Goal: Task Accomplishment & Management: Complete application form

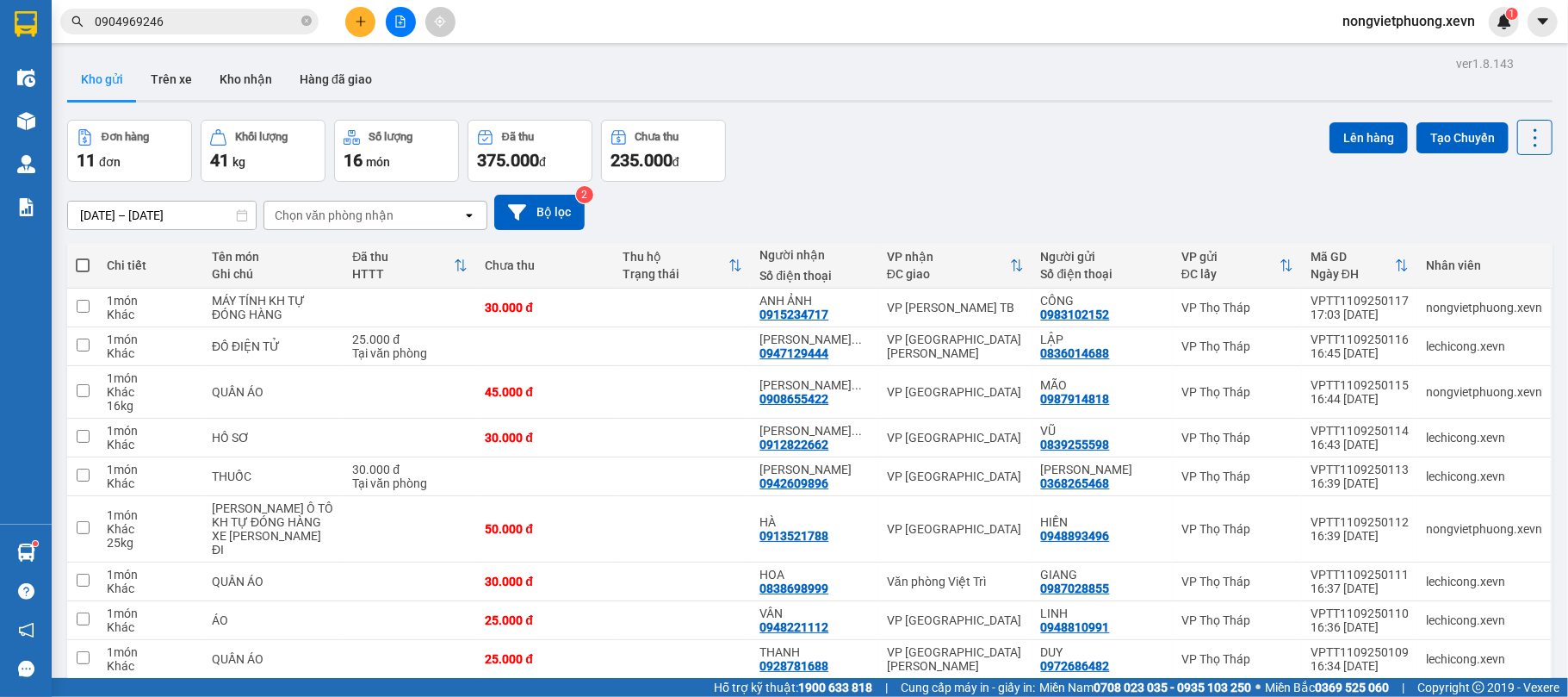
scroll to position [153, 0]
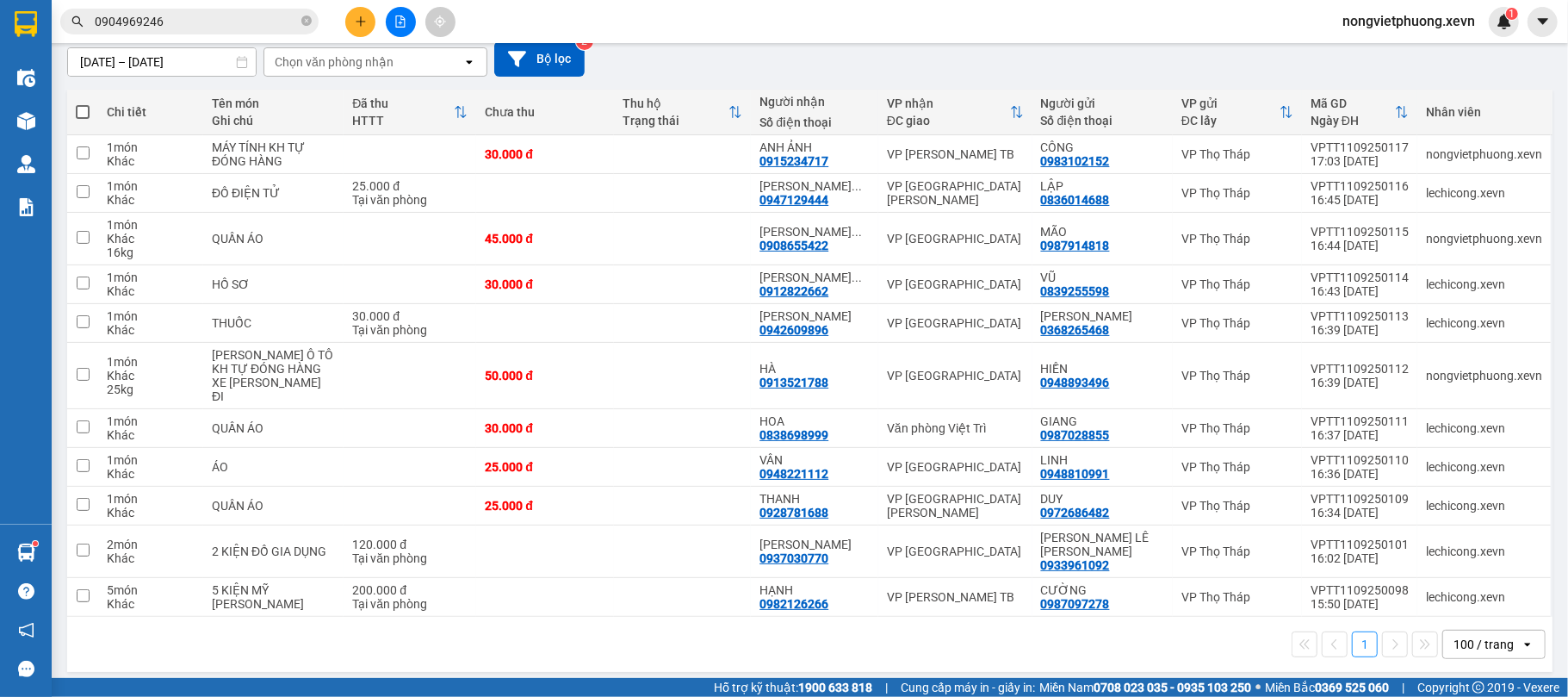
click at [668, 629] on div "1 100 / trang open" at bounding box center [810, 644] width 1472 height 29
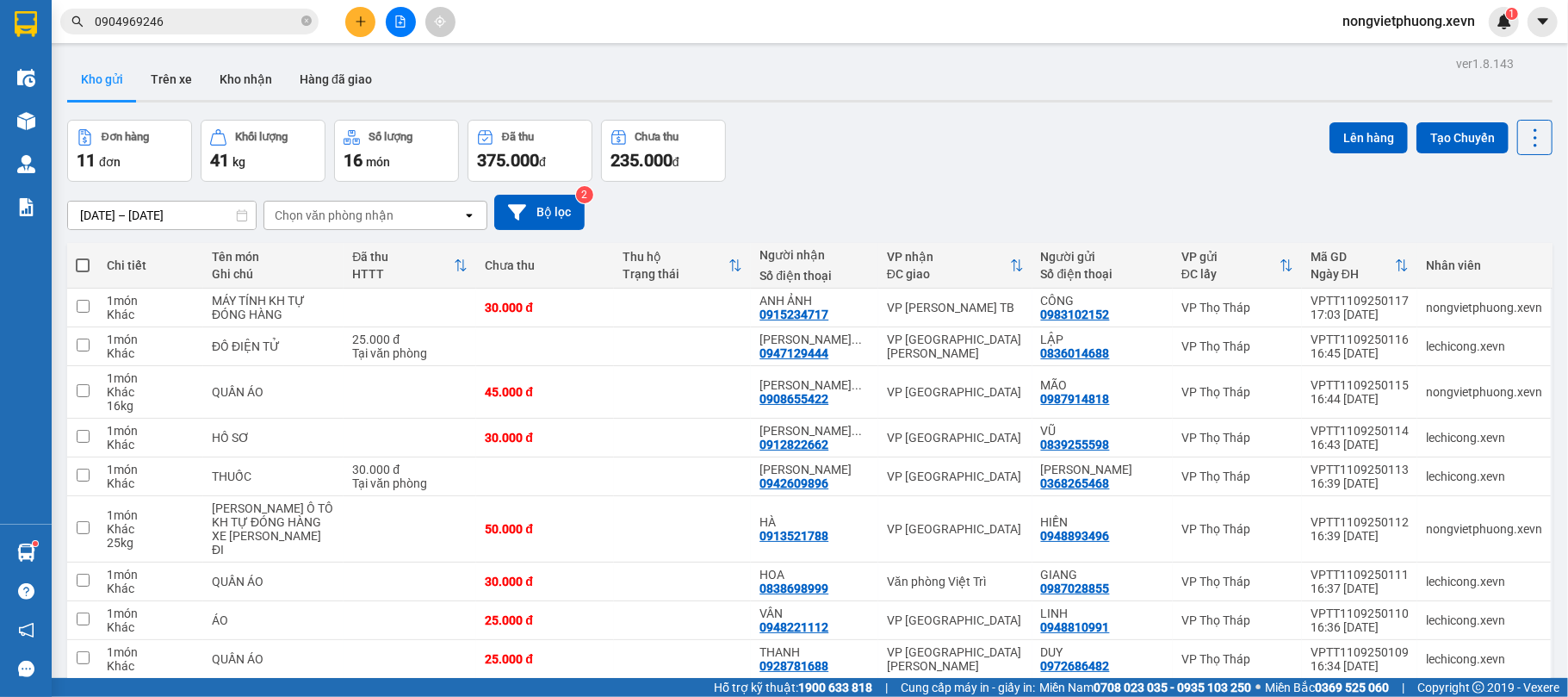
click at [403, 208] on div "Chọn văn phòng nhận" at bounding box center [364, 215] width 198 height 28
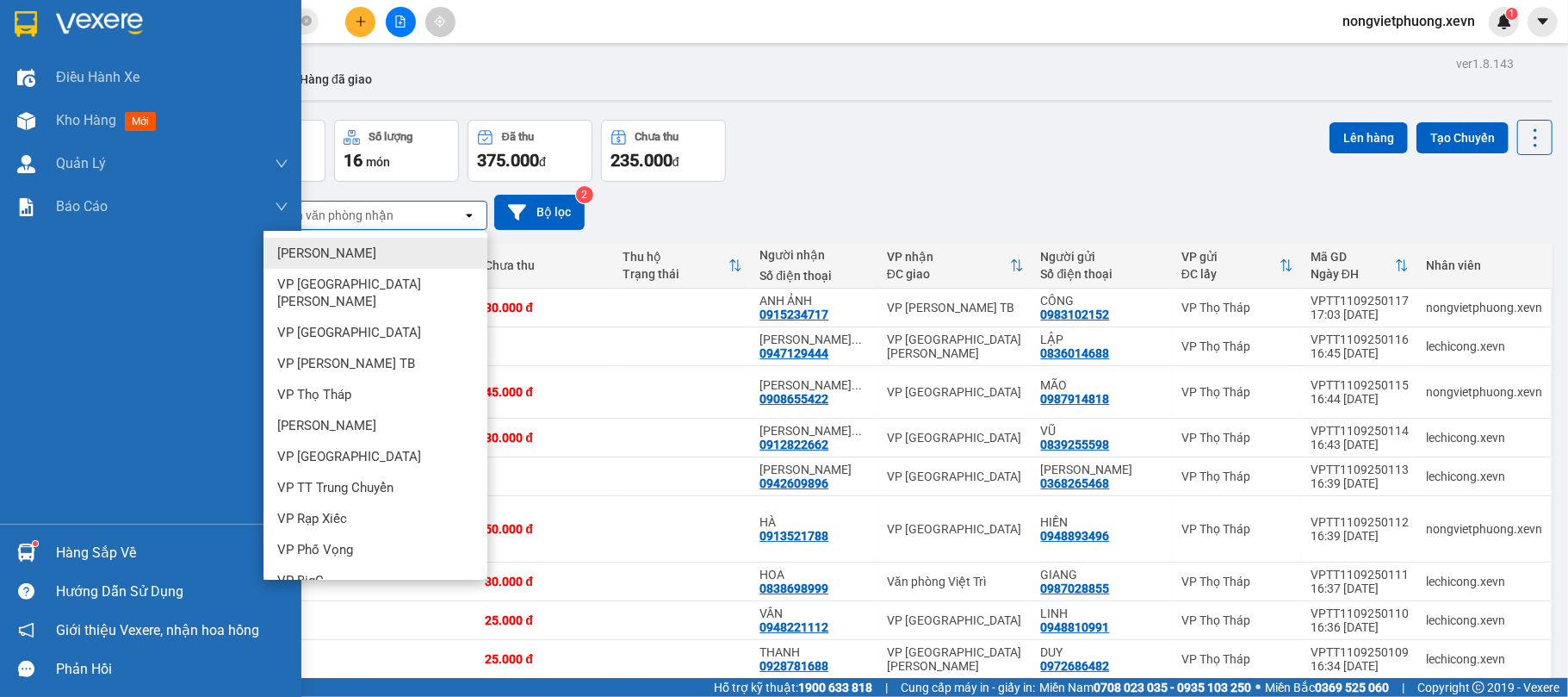
click at [41, 10] on div at bounding box center [151, 28] width 301 height 56
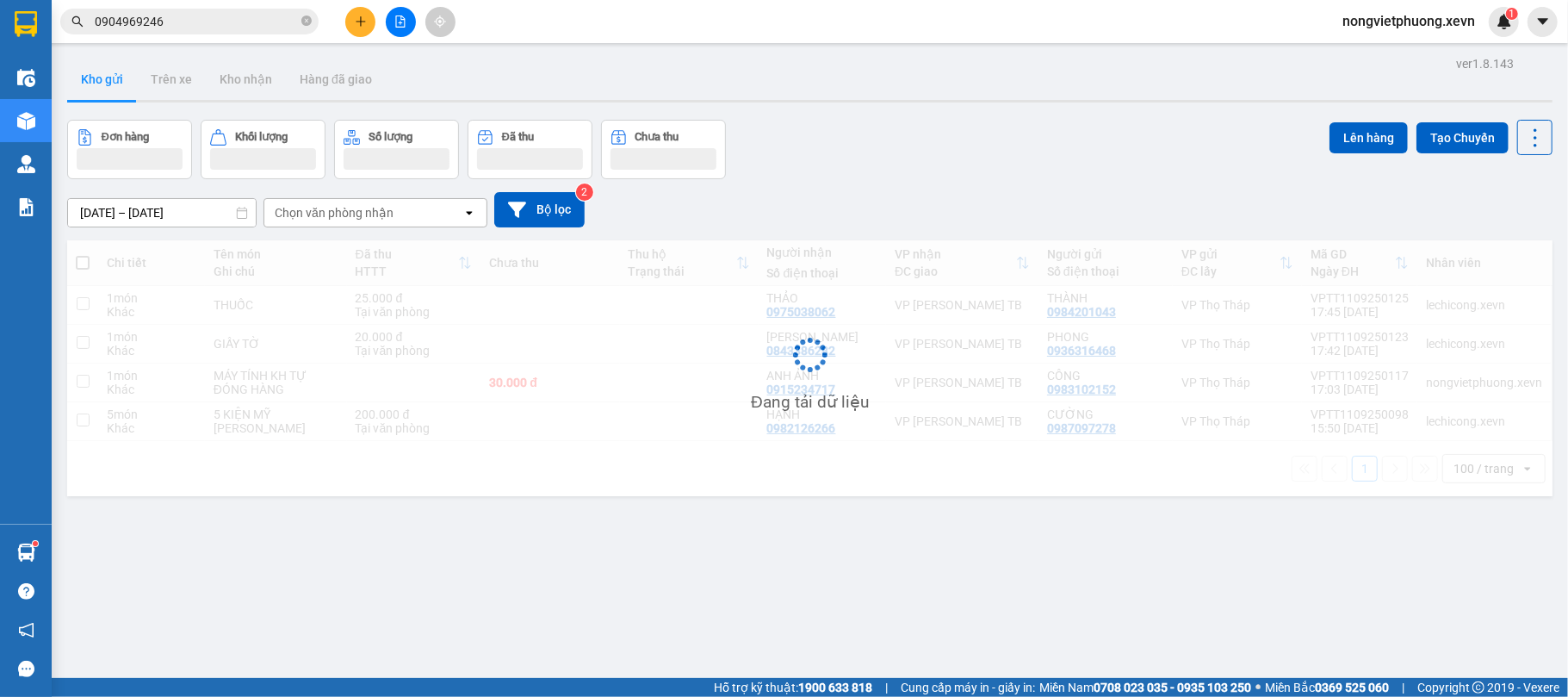
click at [927, 116] on div "ver 1.8.143 Kho gửi Trên xe [PERSON_NAME] Hàng đã [PERSON_NAME] hàng [PERSON_NA…" at bounding box center [810, 399] width 1499 height 697
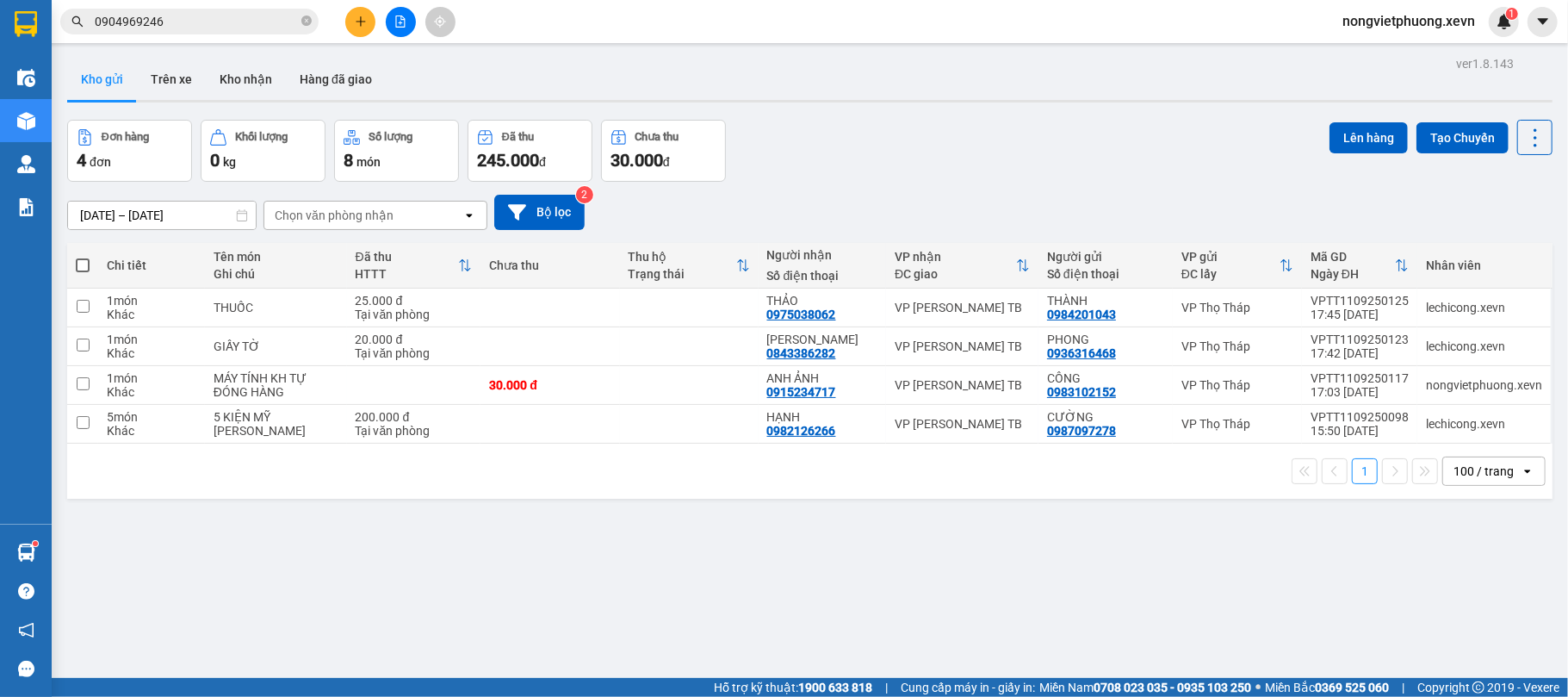
click at [901, 152] on div "Đơn hàng 4 đơn [PERSON_NAME] 0 kg Số [PERSON_NAME] 8 món Đã thu 245.000 [PERSON…" at bounding box center [810, 151] width 1485 height 62
click at [354, 26] on icon "plus" at bounding box center [360, 21] width 12 height 12
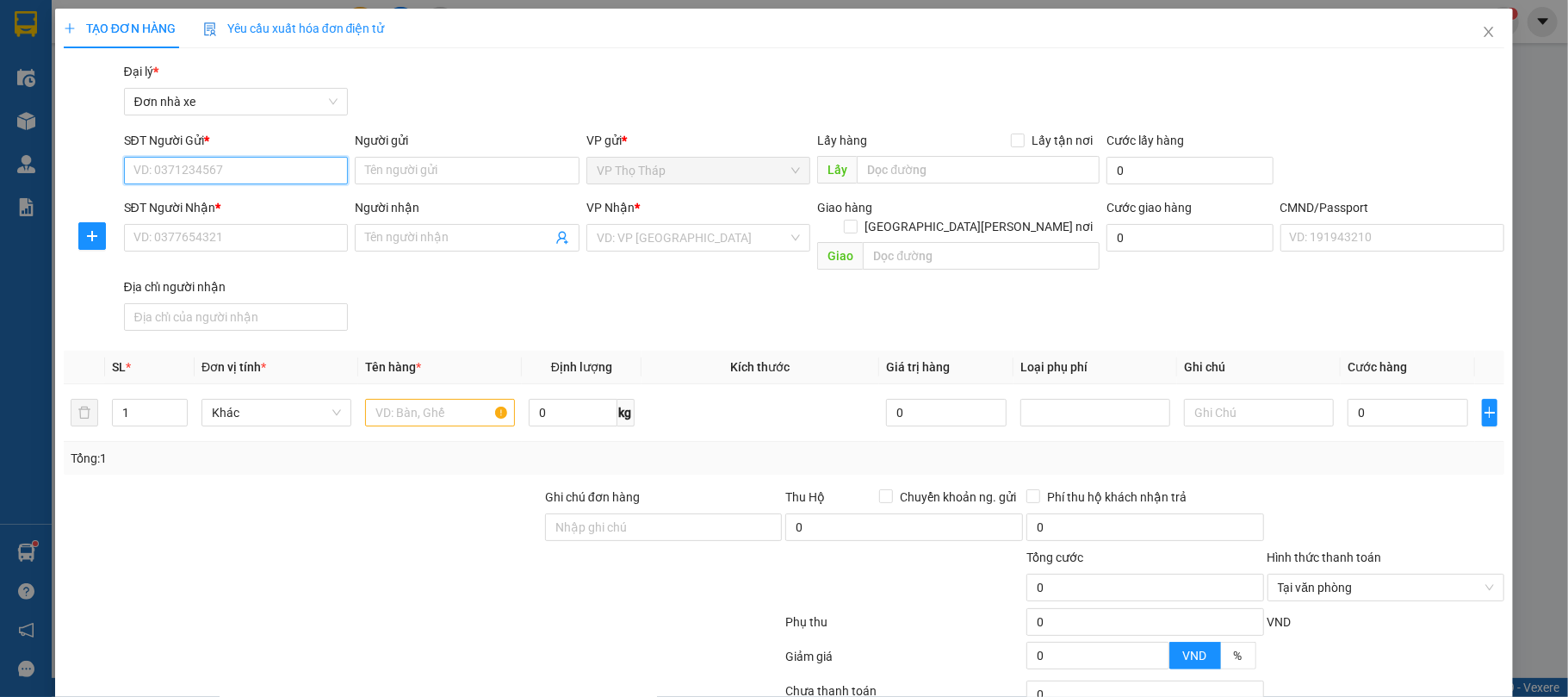
click at [273, 167] on input "SĐT Người Gửi *" at bounding box center [236, 171] width 225 height 28
click at [1482, 35] on icon "close" at bounding box center [1488, 31] width 14 height 14
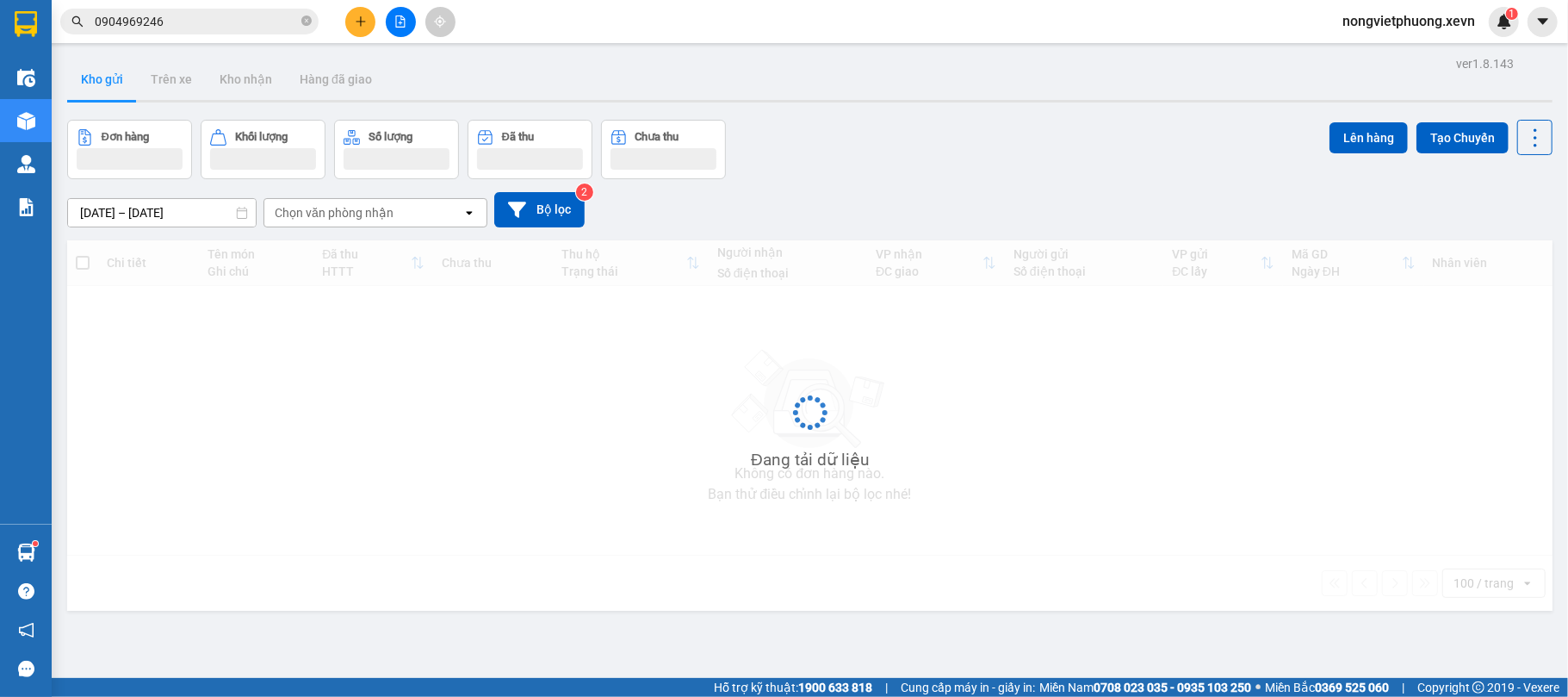
click at [1041, 153] on div "Đơn hàng Khối lượng Số lượng Đã thu Chưa thu Lên hàng Tạo Chuyến" at bounding box center [810, 149] width 1485 height 60
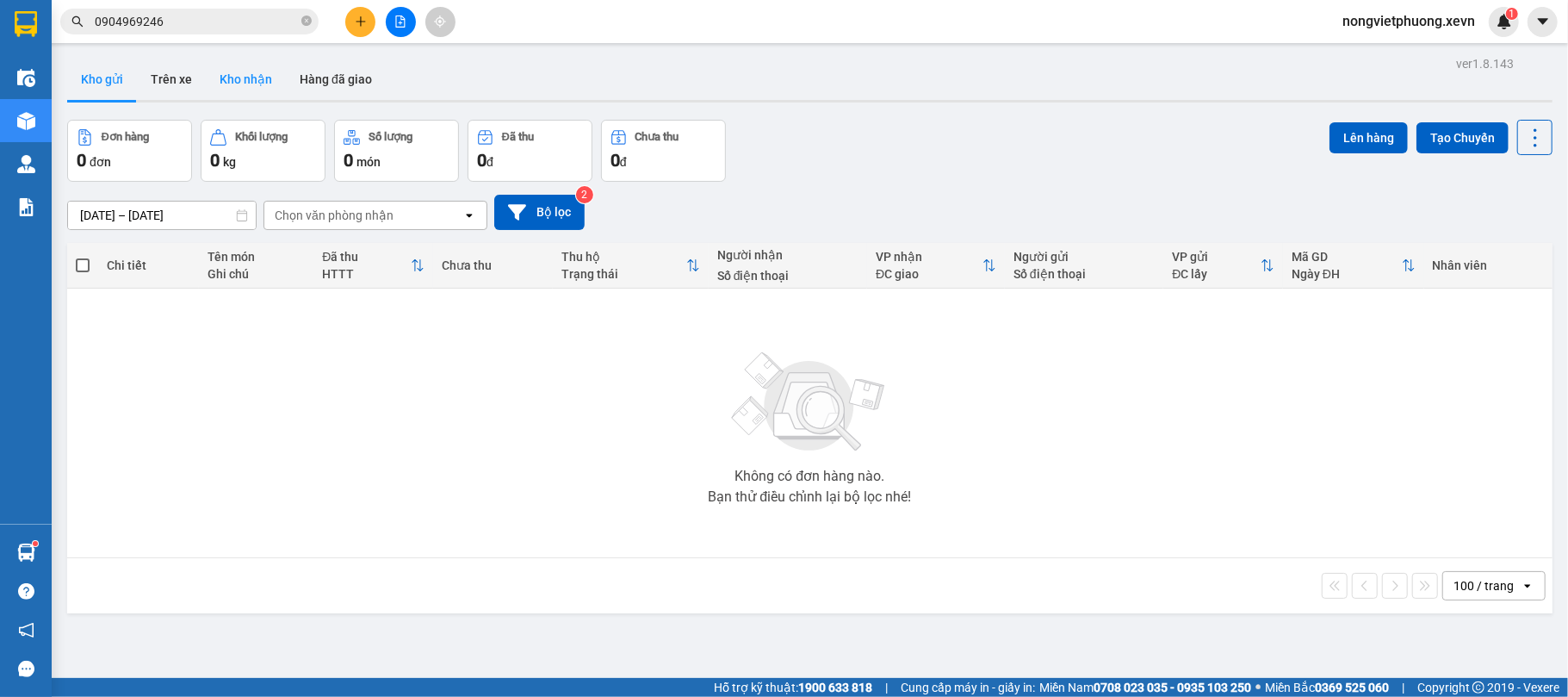
click at [240, 77] on button "Kho nhận" at bounding box center [245, 79] width 80 height 41
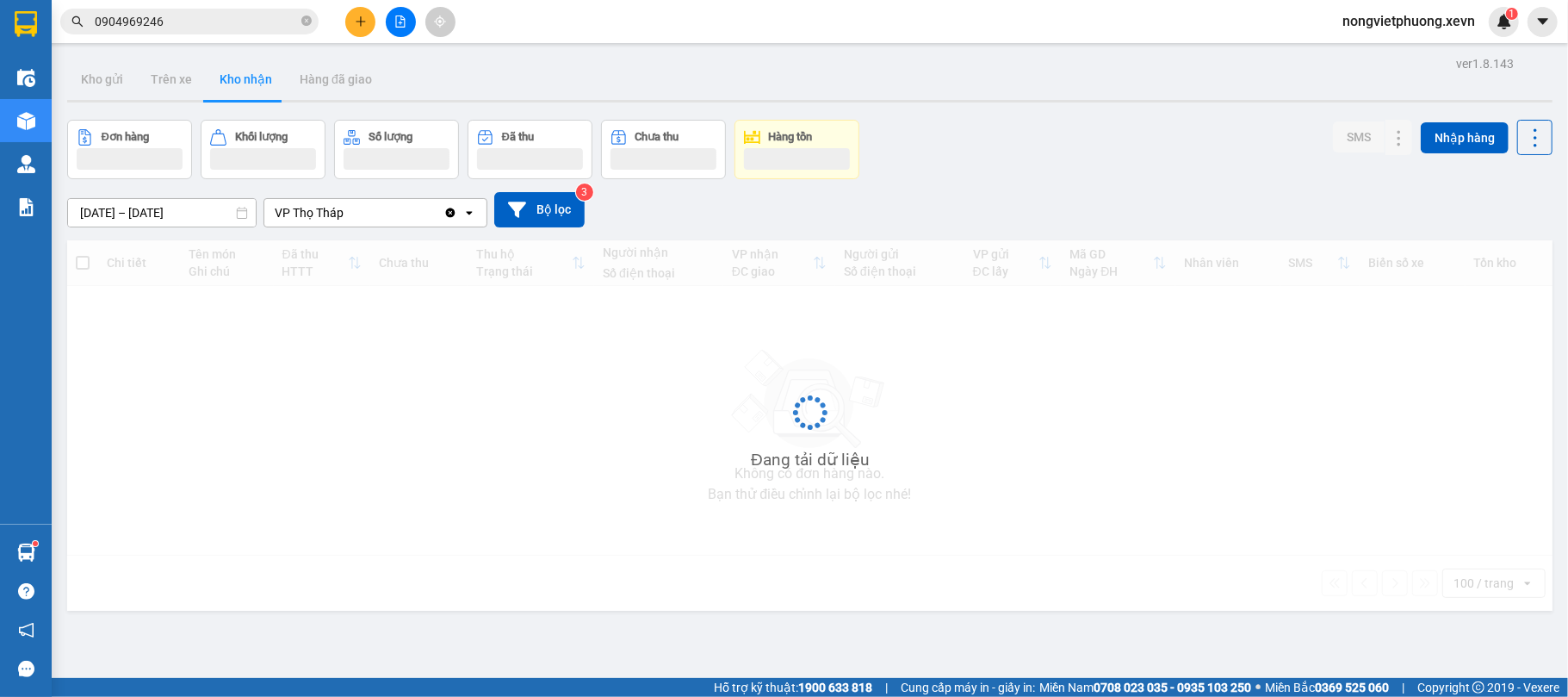
click at [1047, 146] on div "Đơn hàng Khối lượng Số lượng Đã thu Chưa thu Hàng tồn SMS Nhập hàng" at bounding box center [810, 149] width 1485 height 60
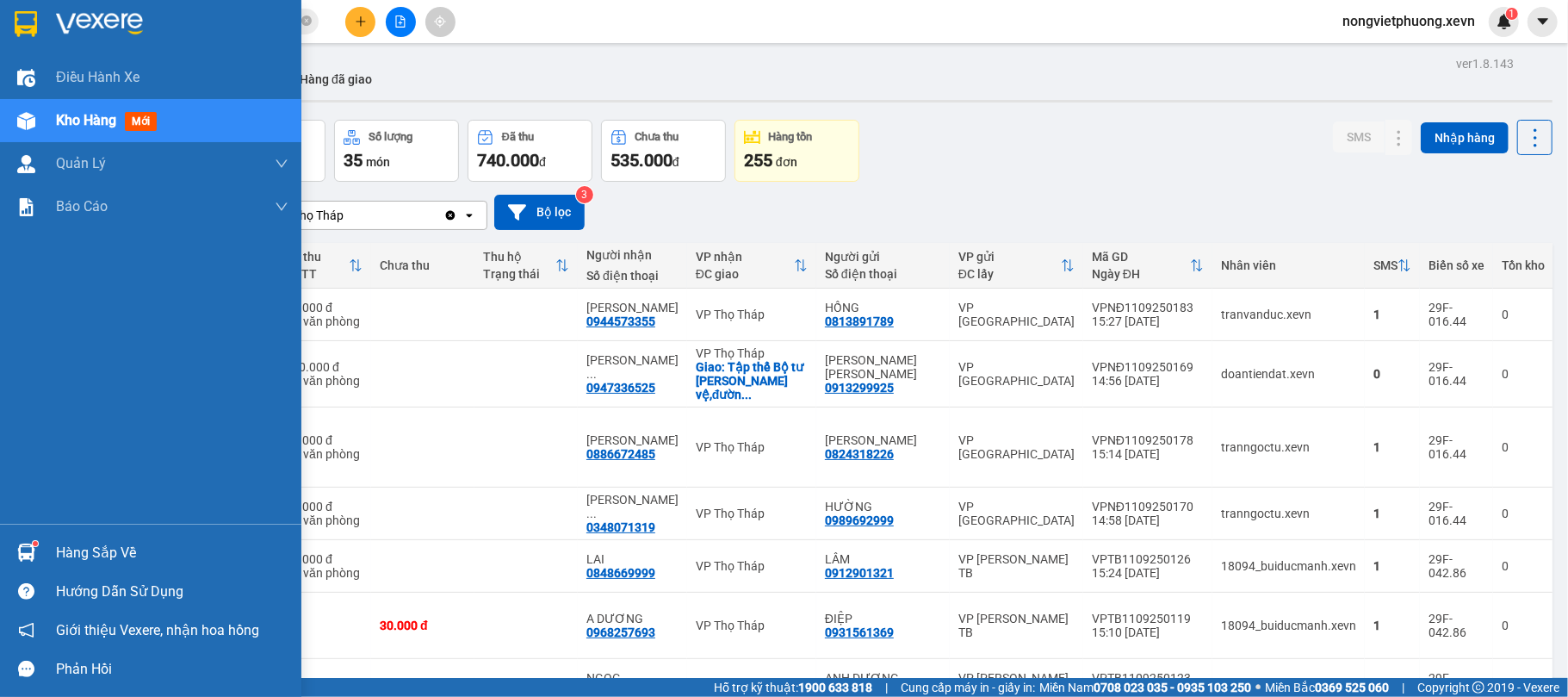
click at [25, 19] on img at bounding box center [26, 24] width 22 height 26
click at [19, 556] on img at bounding box center [27, 553] width 18 height 18
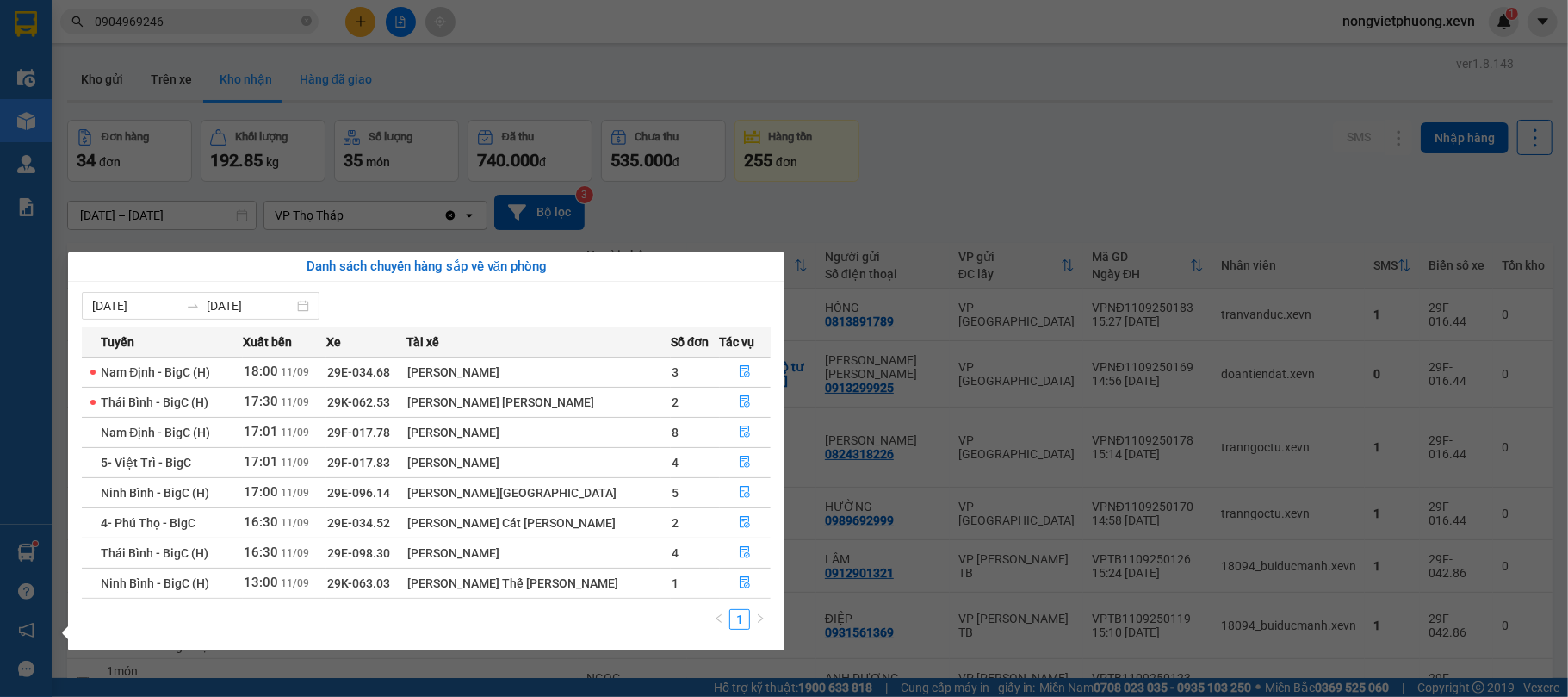
click at [286, 70] on section "Kết quả [PERSON_NAME] ( 91 ) Bộ lọc Mã ĐH Trạng thái Món hàng Thu hộ [PERSON_NA…" at bounding box center [784, 348] width 1568 height 697
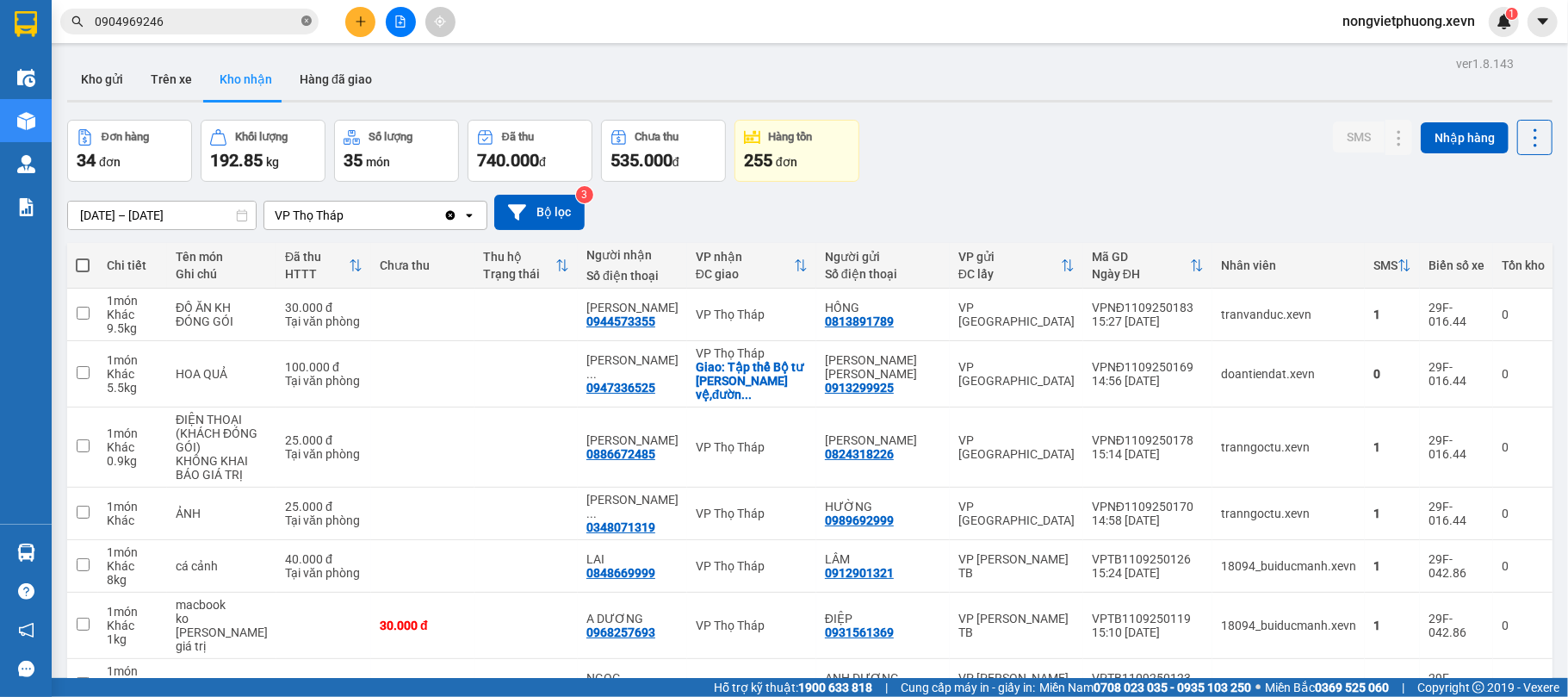
click at [303, 25] on icon "close-circle" at bounding box center [306, 20] width 10 height 10
click at [250, 24] on input "text" at bounding box center [196, 21] width 203 height 19
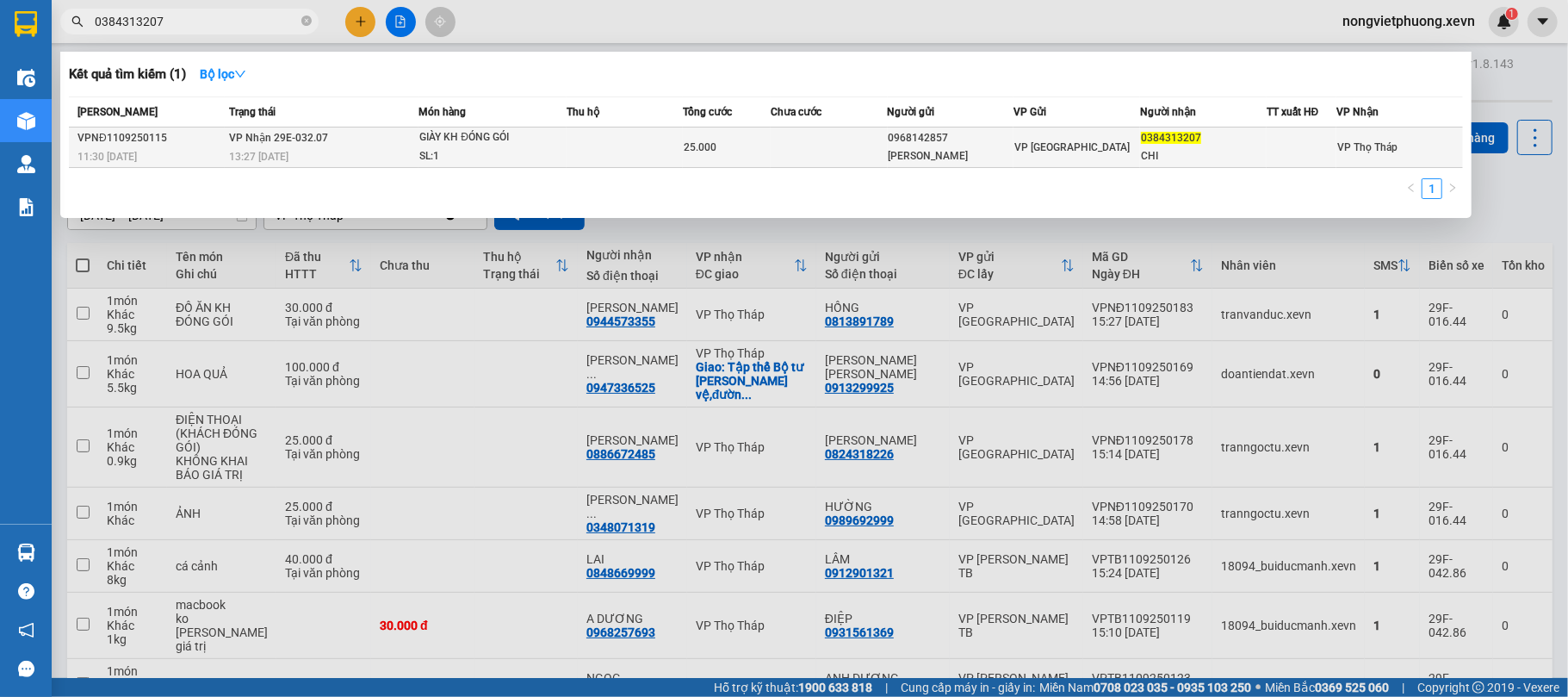
type input "0384313207"
click at [955, 160] on div "[PERSON_NAME]" at bounding box center [951, 156] width 125 height 18
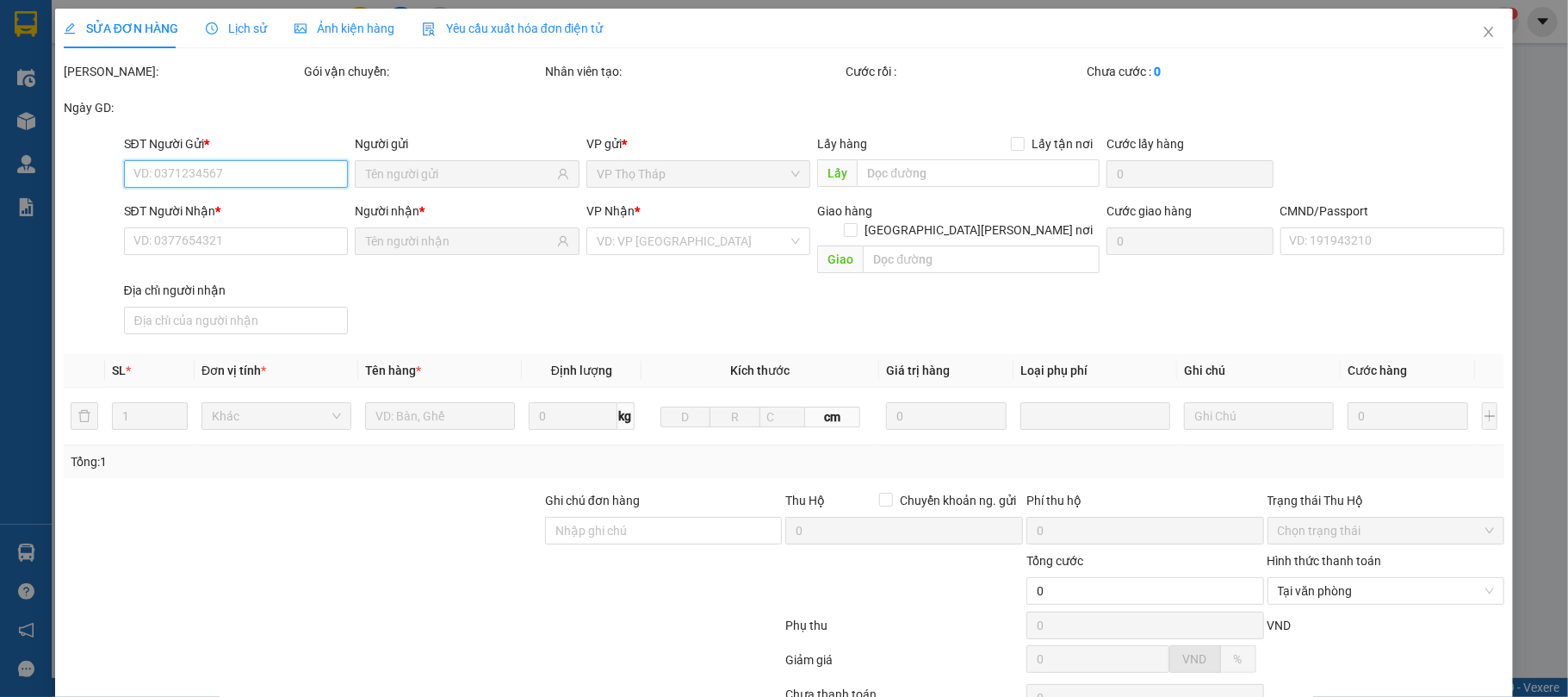
scroll to position [131, 0]
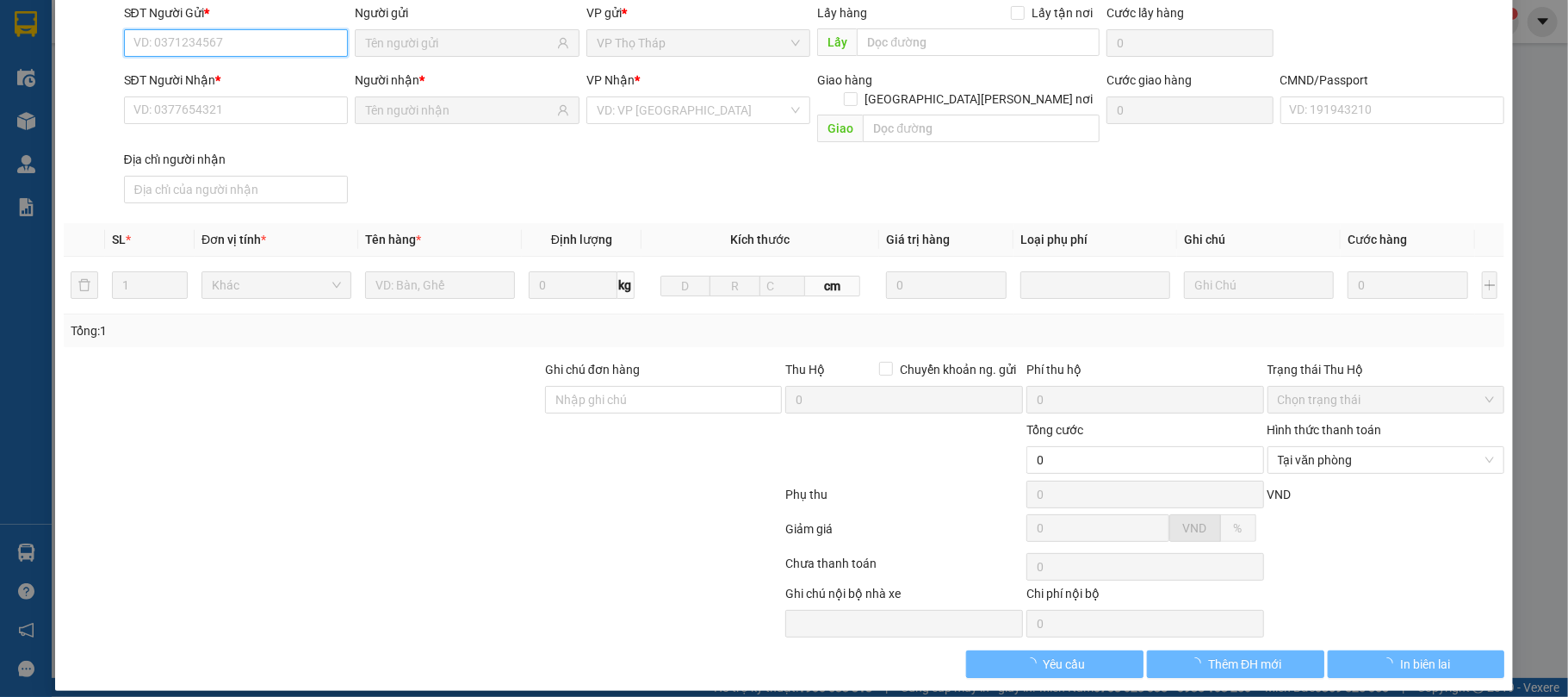
type input "0968142857"
type input "[PERSON_NAME]"
type input "0384313207"
type input "CHI"
type input "SMS"
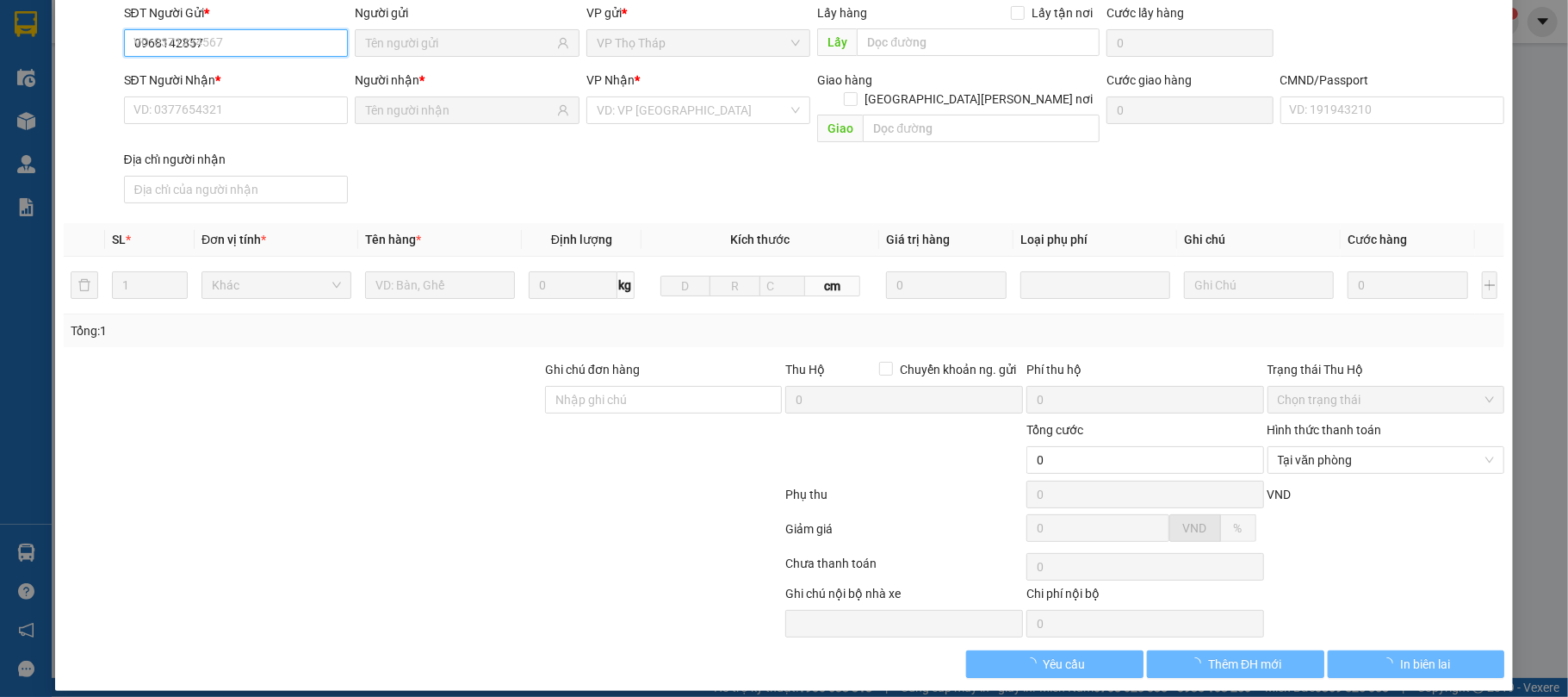
type input "25.000"
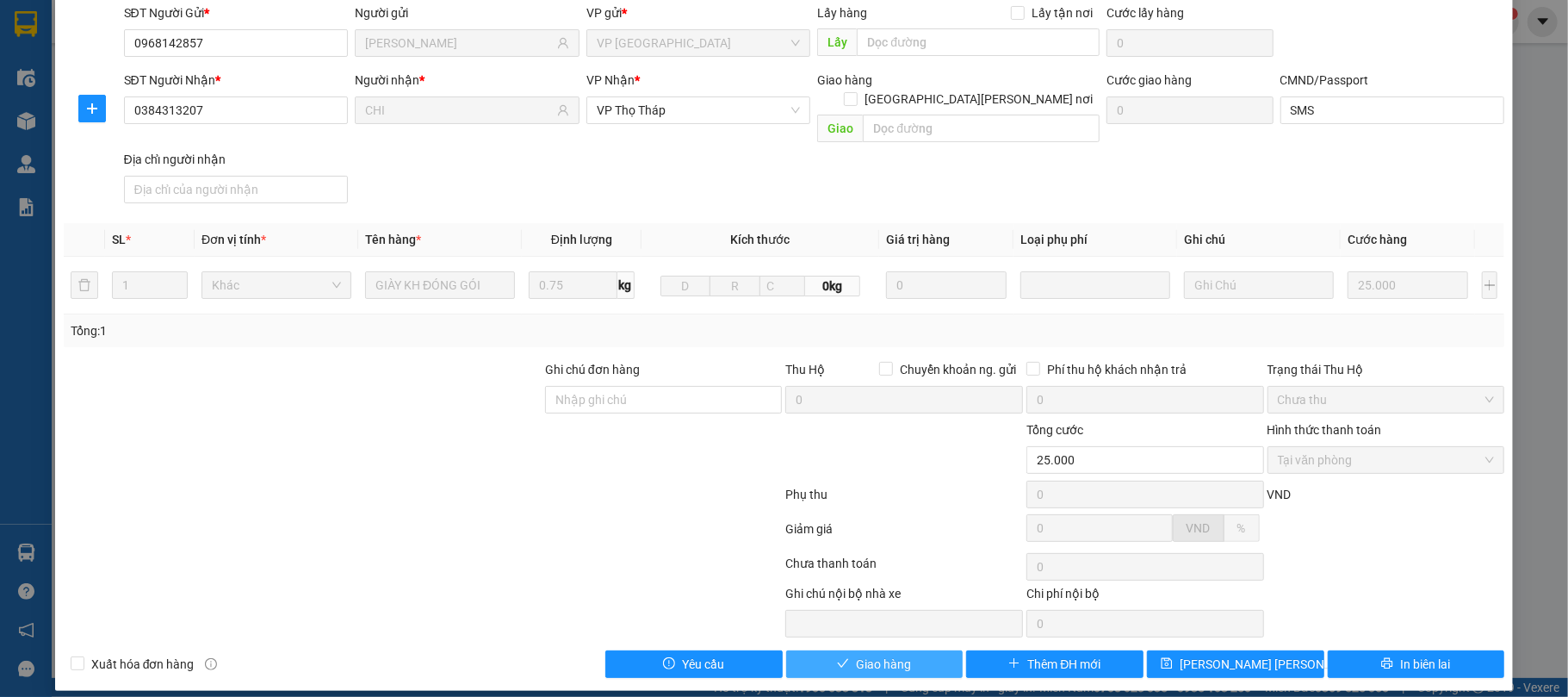
click at [882, 655] on span "Giao hàng" at bounding box center [883, 664] width 55 height 19
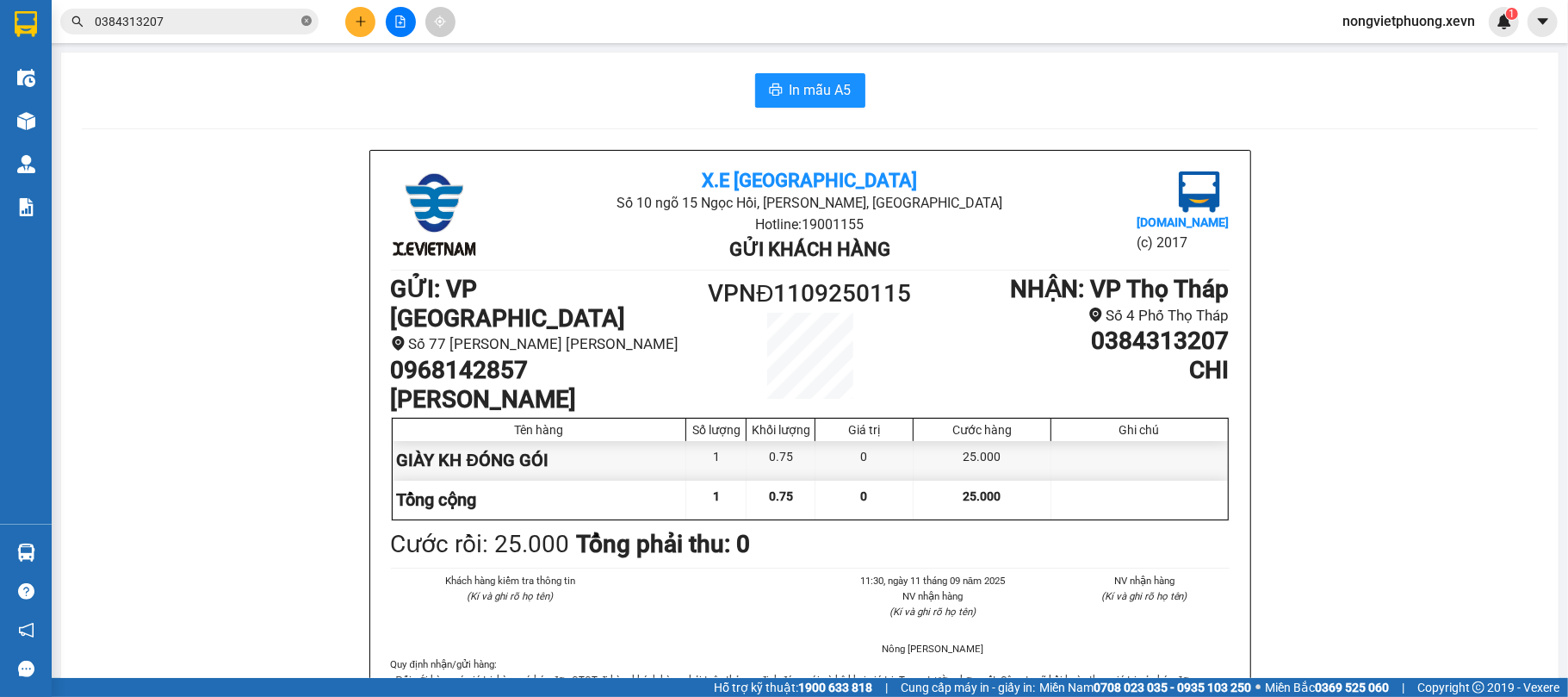
click at [304, 18] on icon "close-circle" at bounding box center [306, 20] width 10 height 10
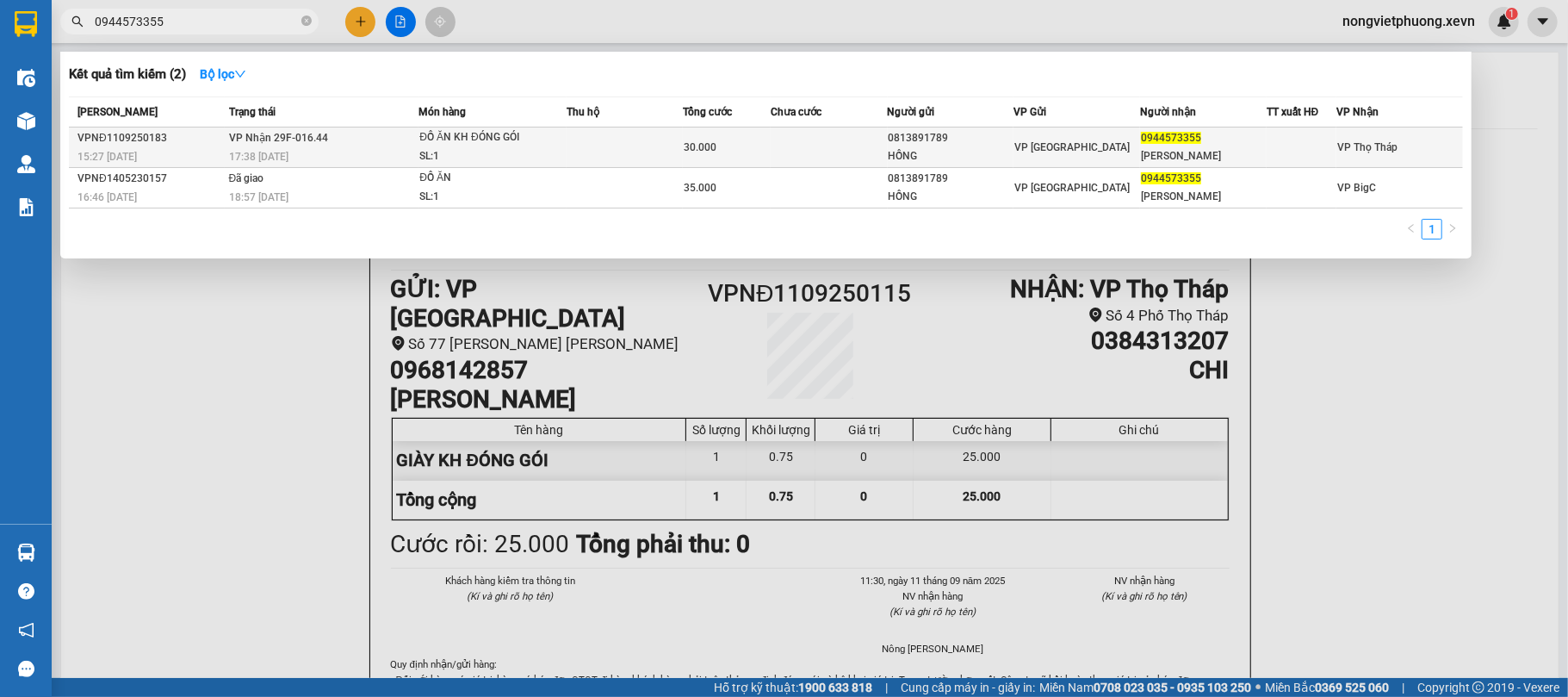
type input "0944573355"
click at [1199, 135] on div "0944573355" at bounding box center [1204, 139] width 125 height 18
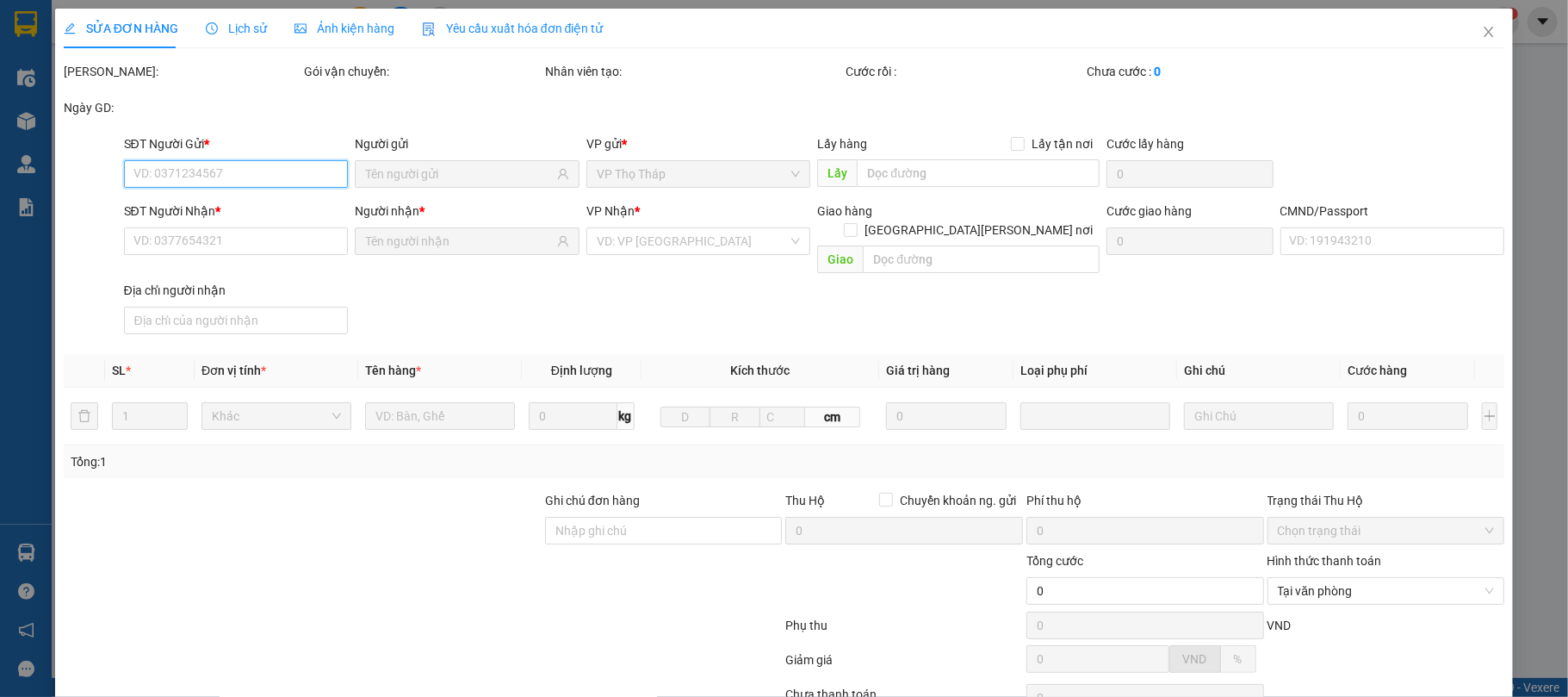
scroll to position [131, 0]
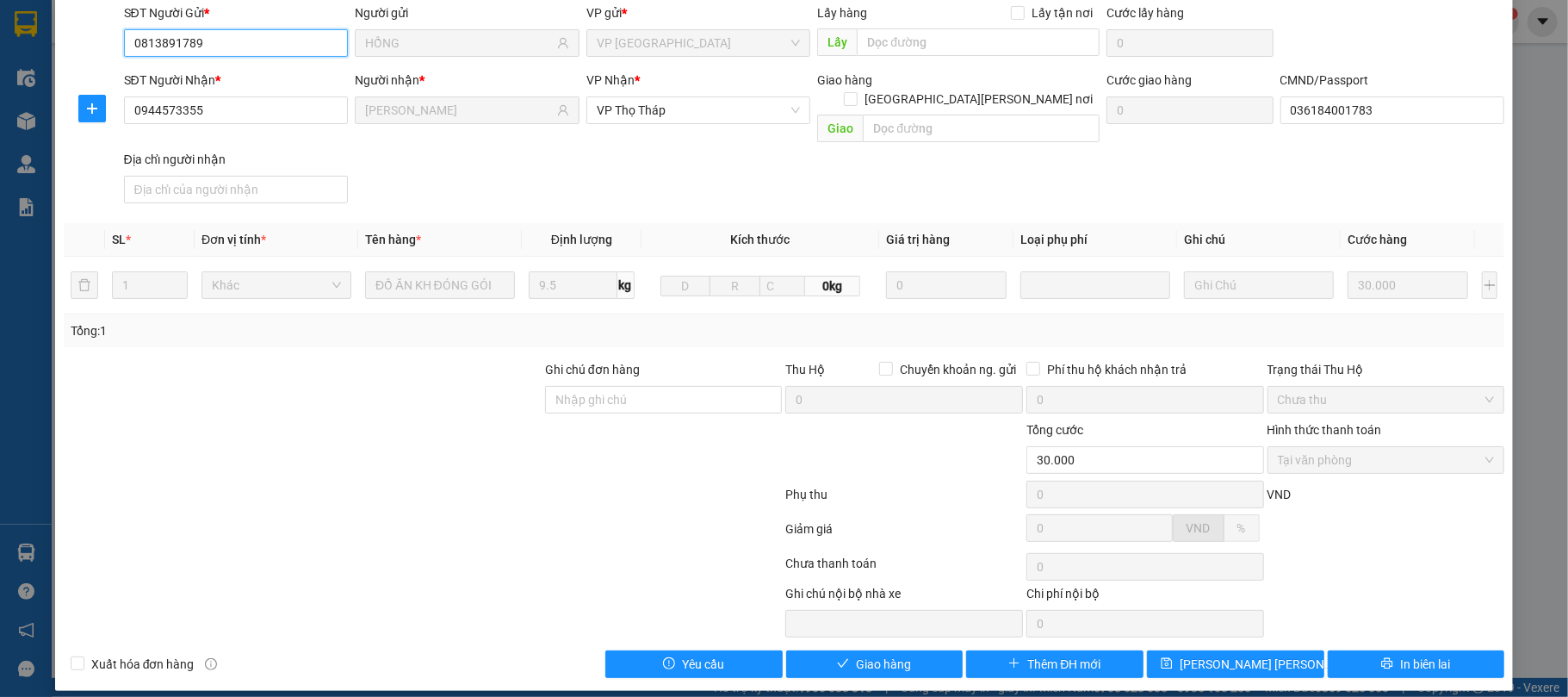
type input "0813891789"
type input "HỒNG"
type input "0944573355"
type input "[PERSON_NAME]"
type input "036184001783"
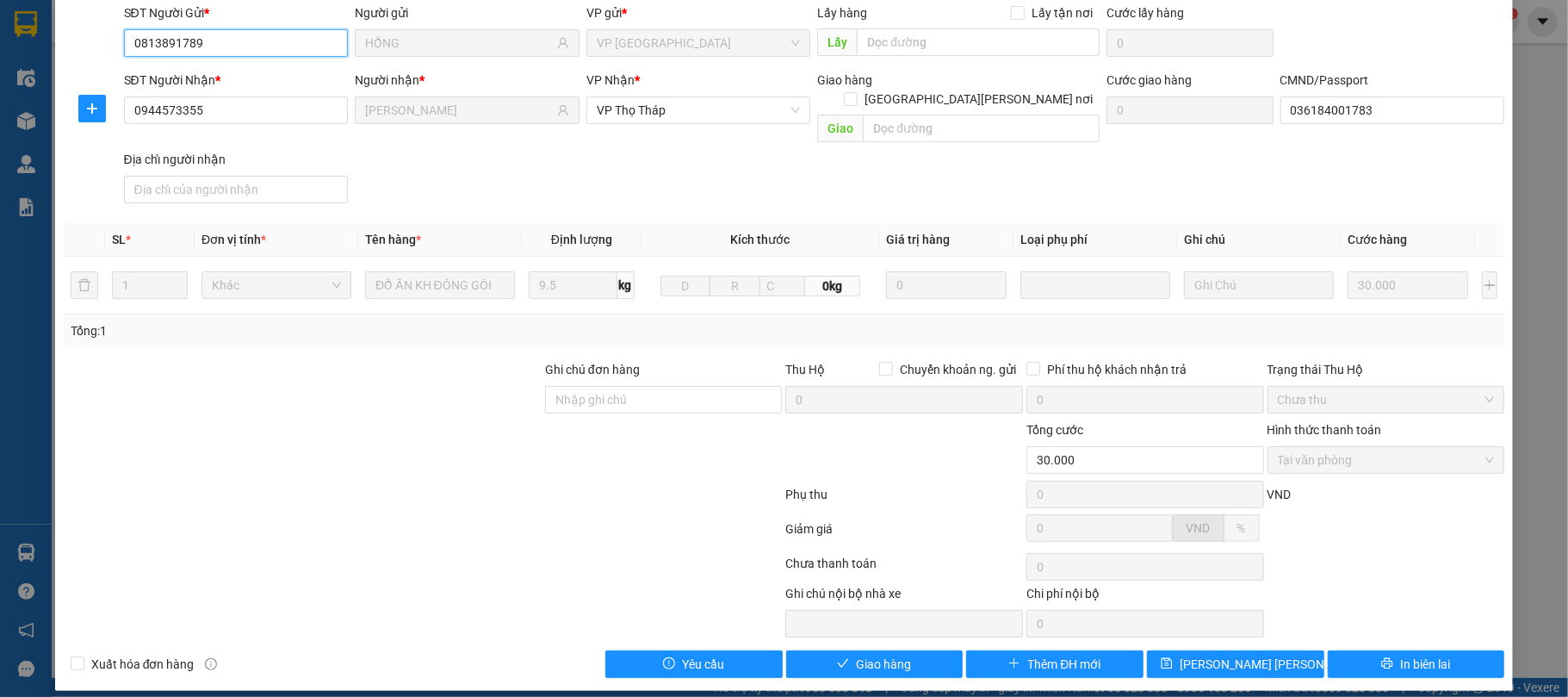
type input "30.000"
click at [878, 655] on span "Giao hàng" at bounding box center [883, 664] width 55 height 19
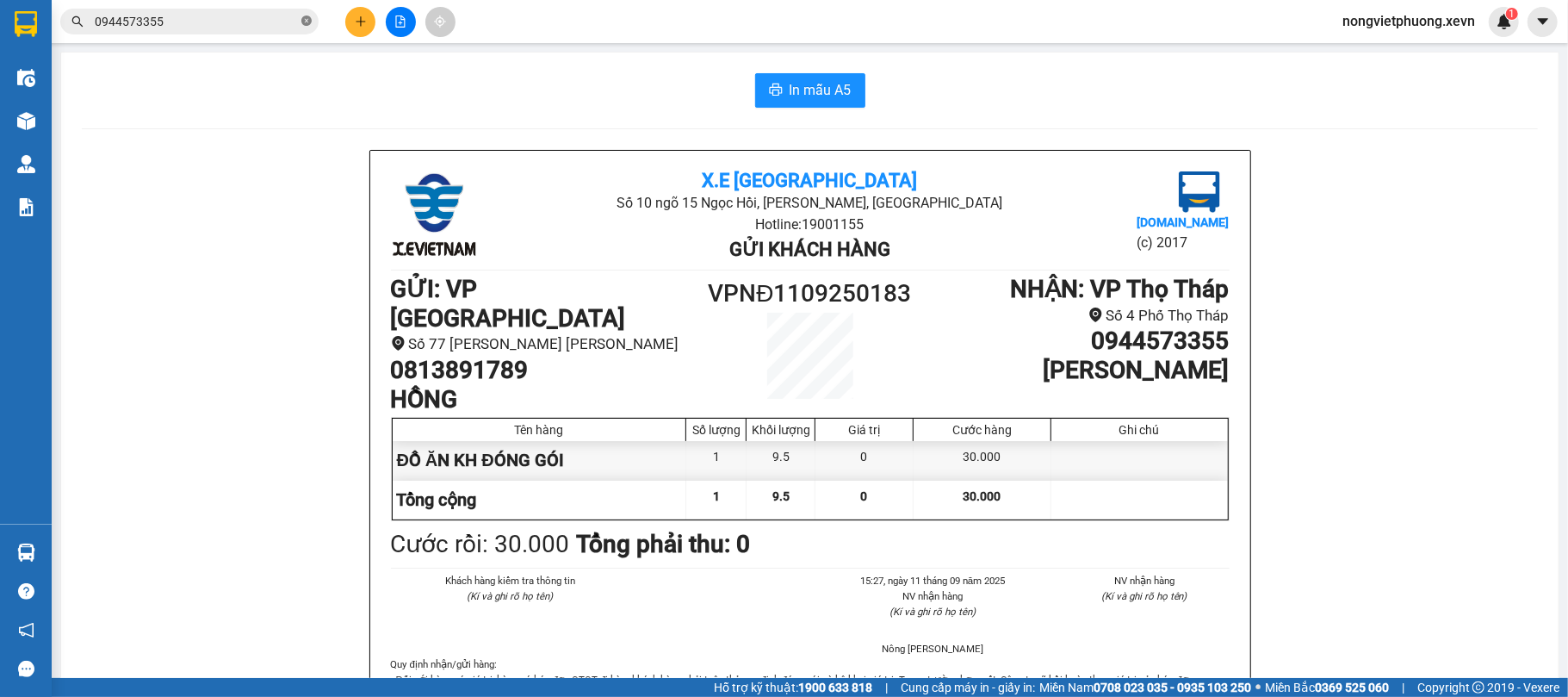
click at [311, 19] on icon "close-circle" at bounding box center [306, 20] width 10 height 10
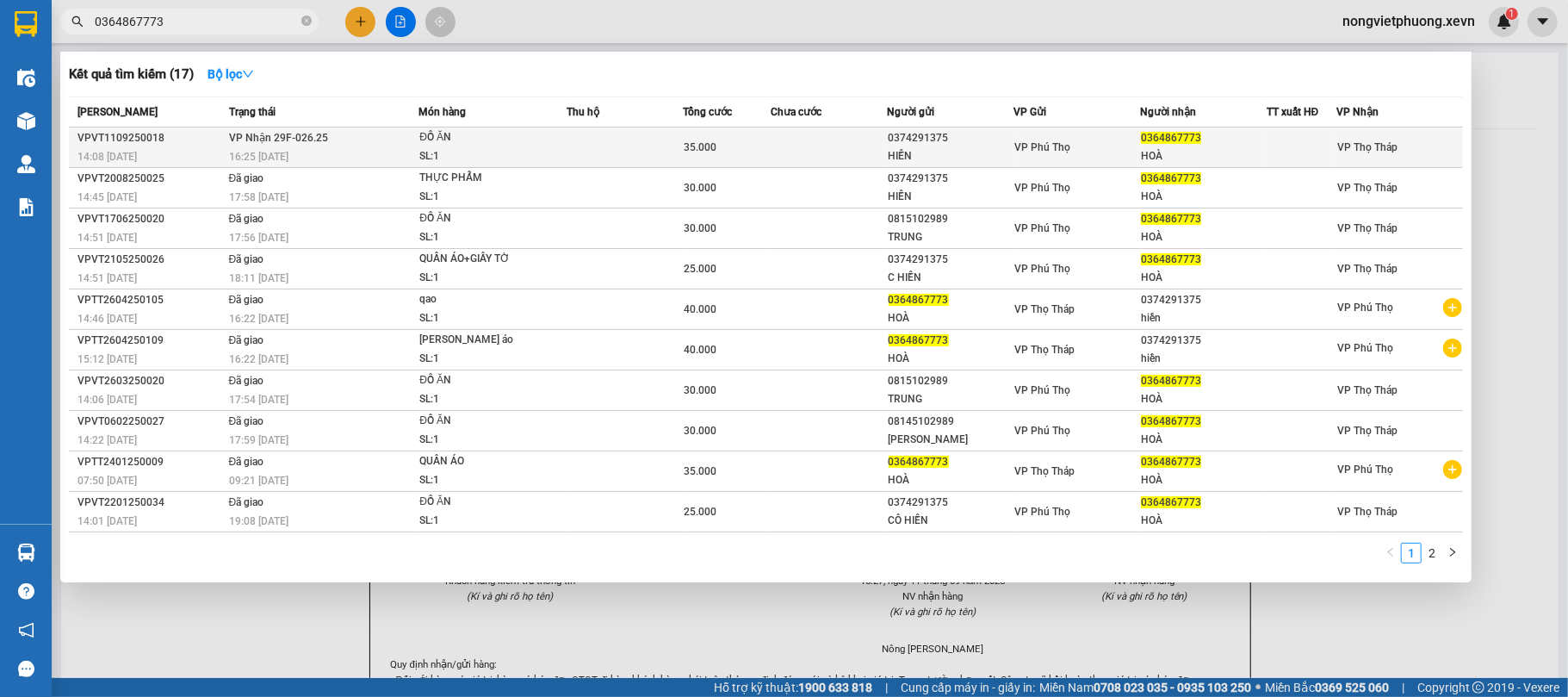
type input "0364867773"
click at [856, 152] on td at bounding box center [828, 148] width 117 height 40
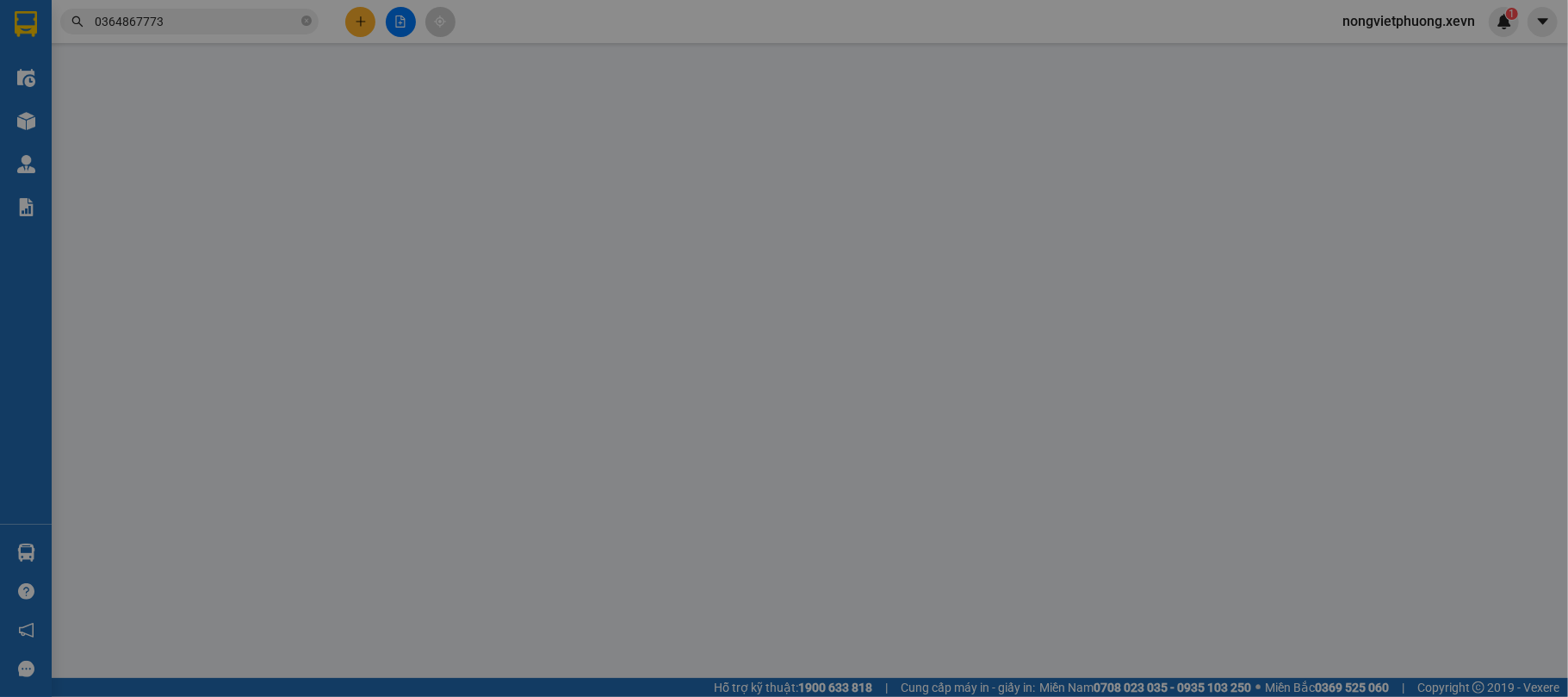
type input "0374291375"
type input "HIỀN"
type input "0364867773"
type input "HOÀ"
type input "015302004701 [PERSON_NAME] [PERSON_NAME]"
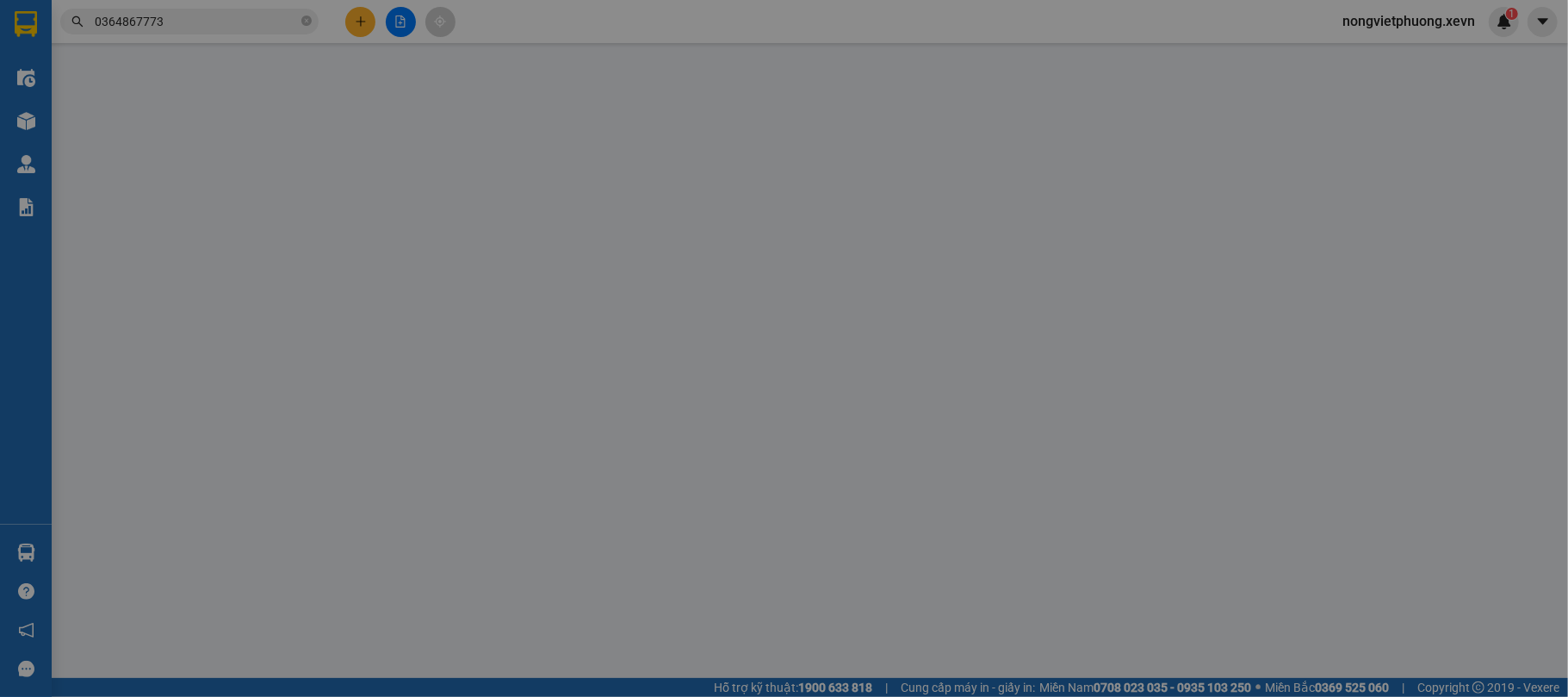
type input "35.000"
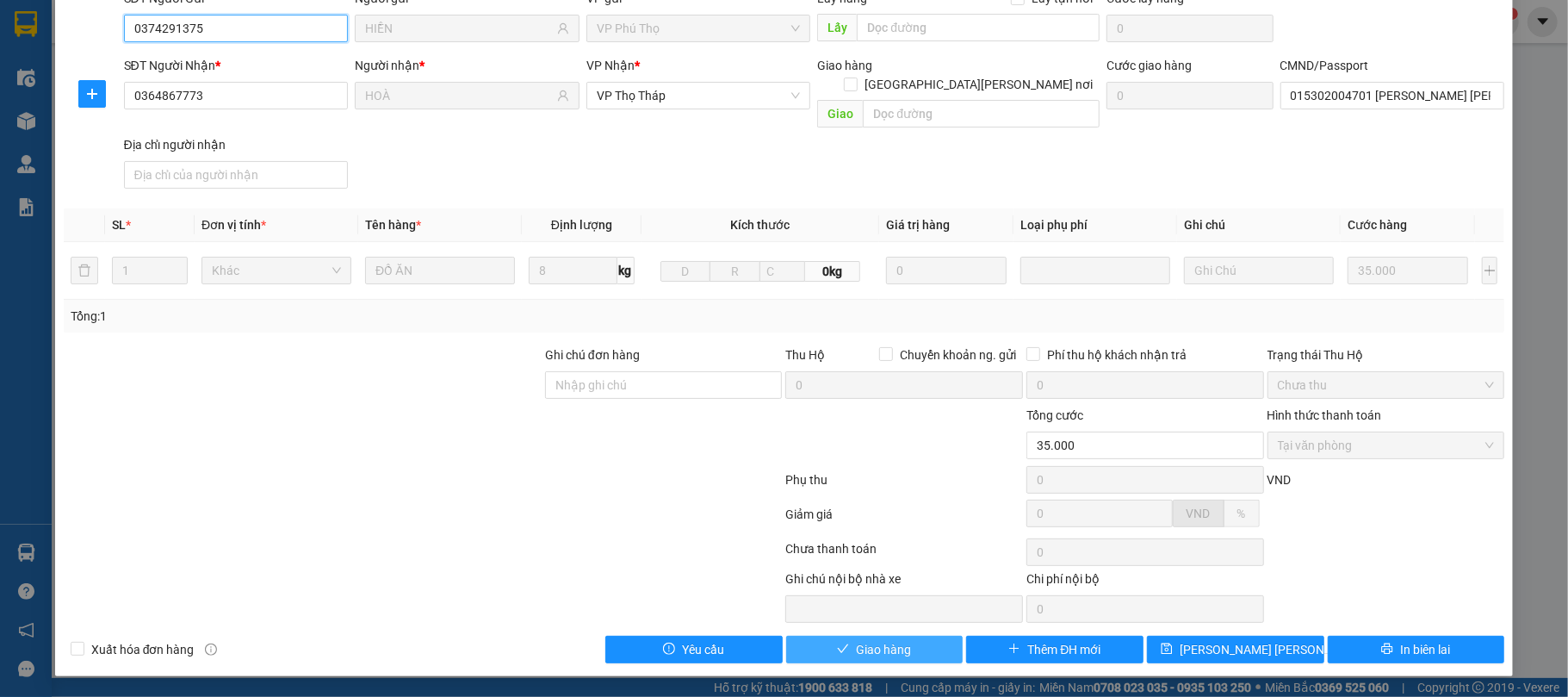
scroll to position [131, 0]
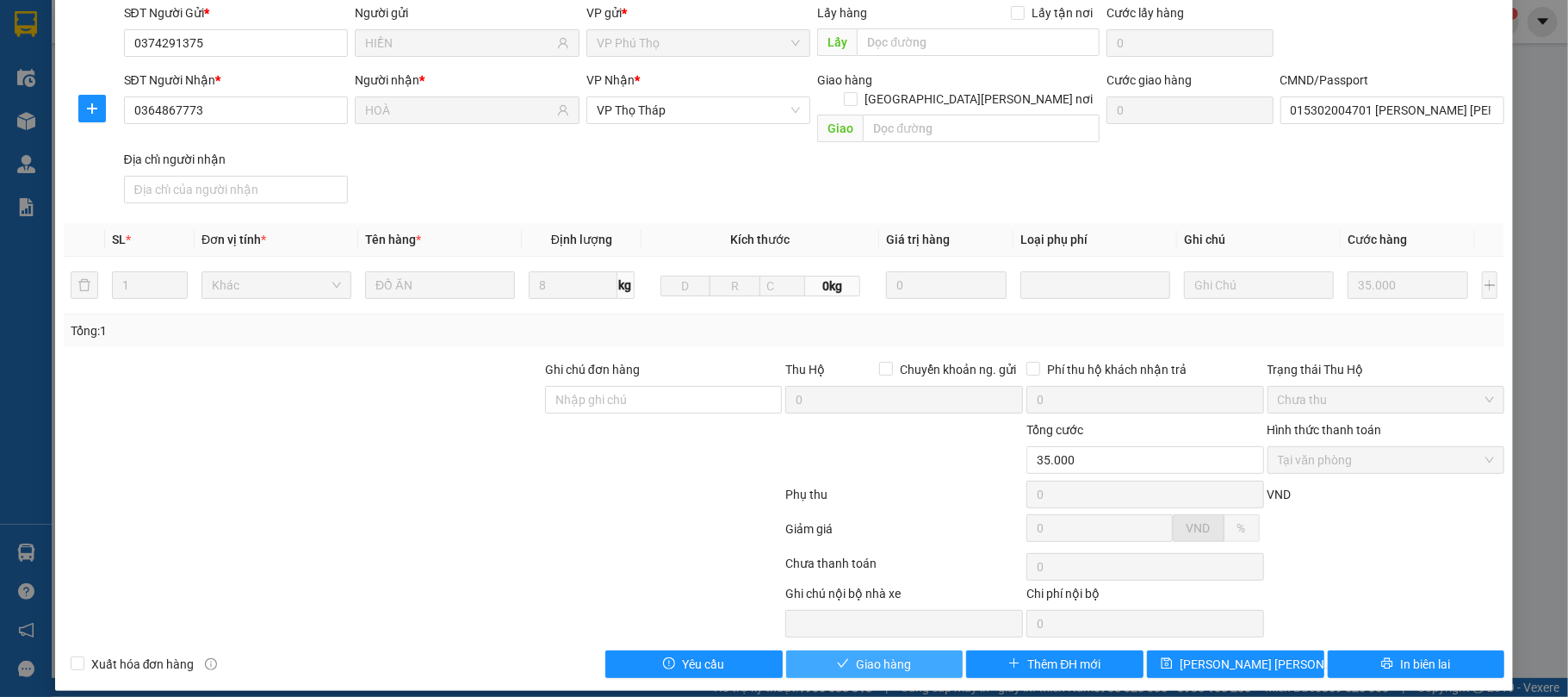
click at [896, 655] on span "Giao hàng" at bounding box center [883, 664] width 55 height 19
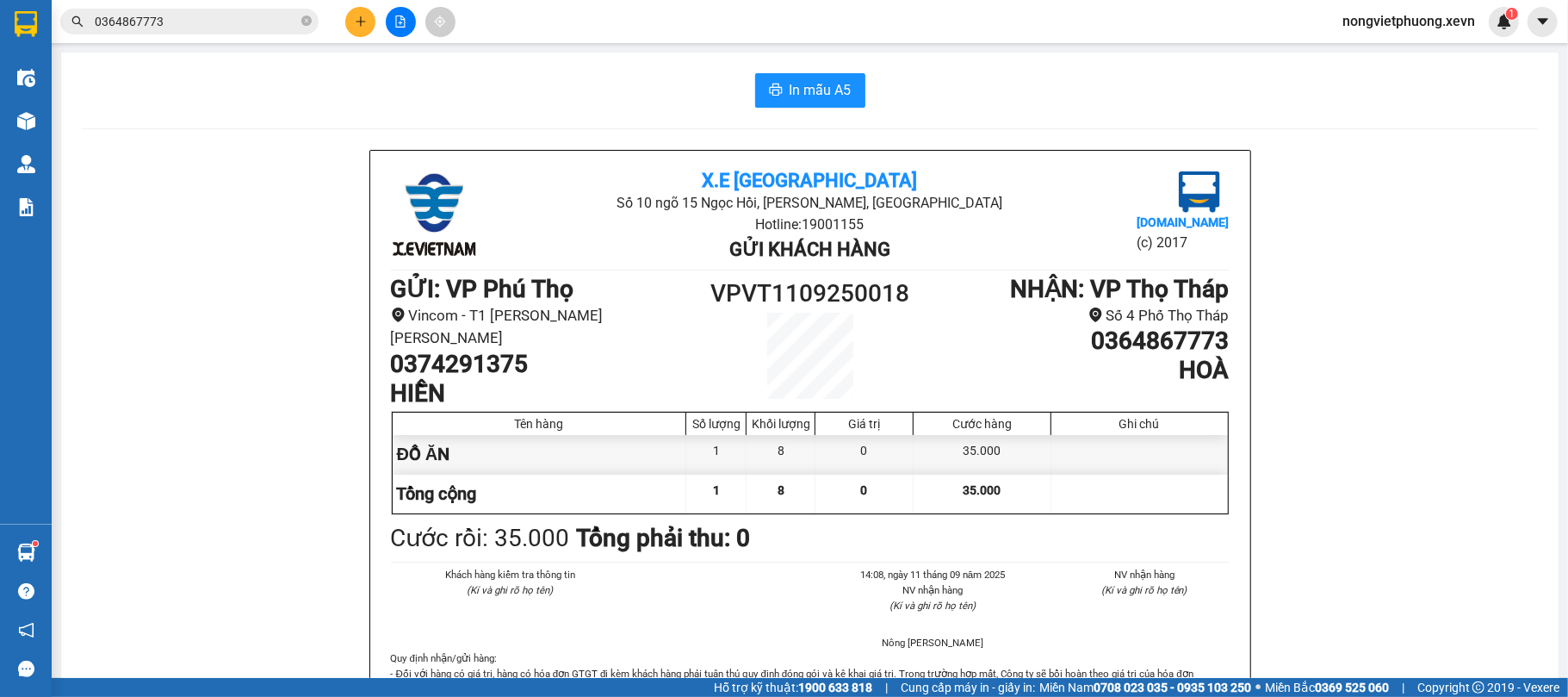
click at [311, 28] on span "0364867773" at bounding box center [189, 21] width 258 height 26
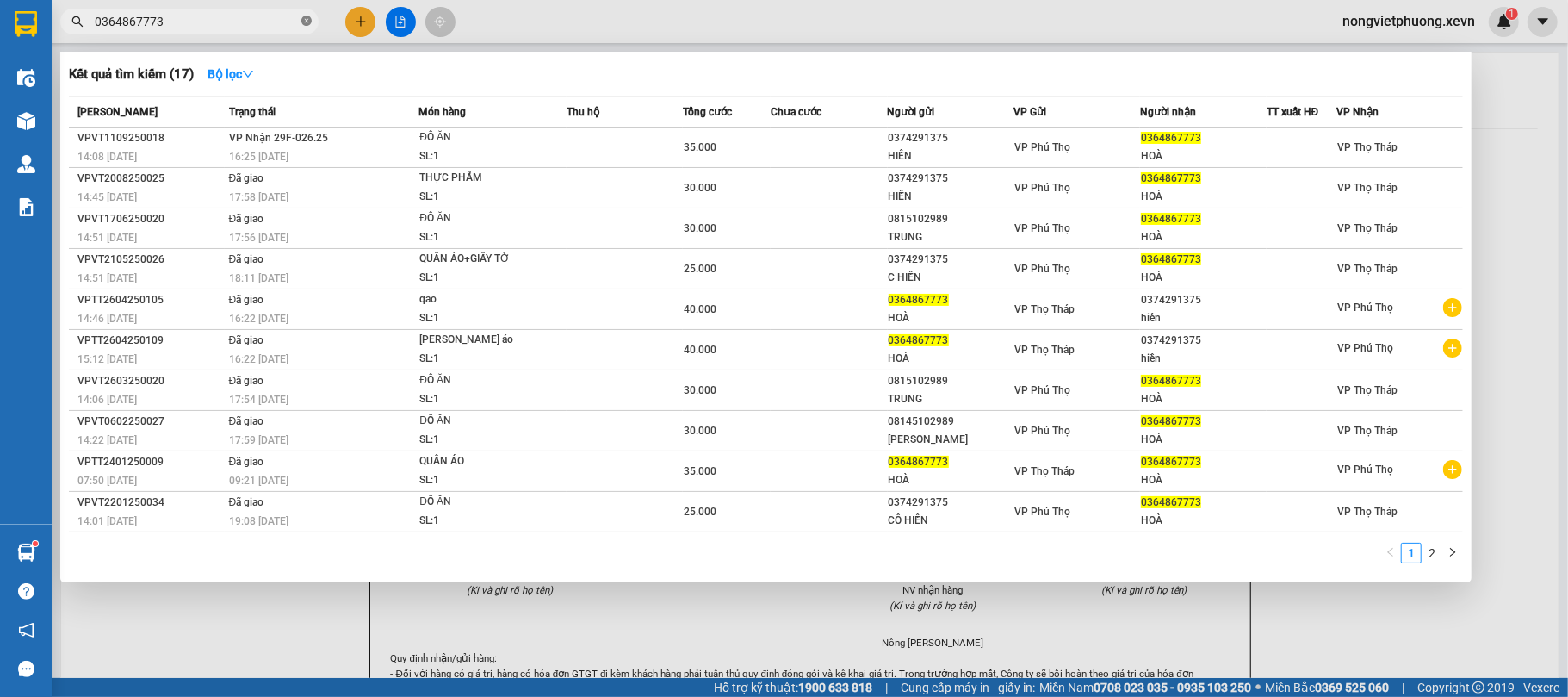
click at [301, 21] on icon "close-circle" at bounding box center [306, 20] width 10 height 10
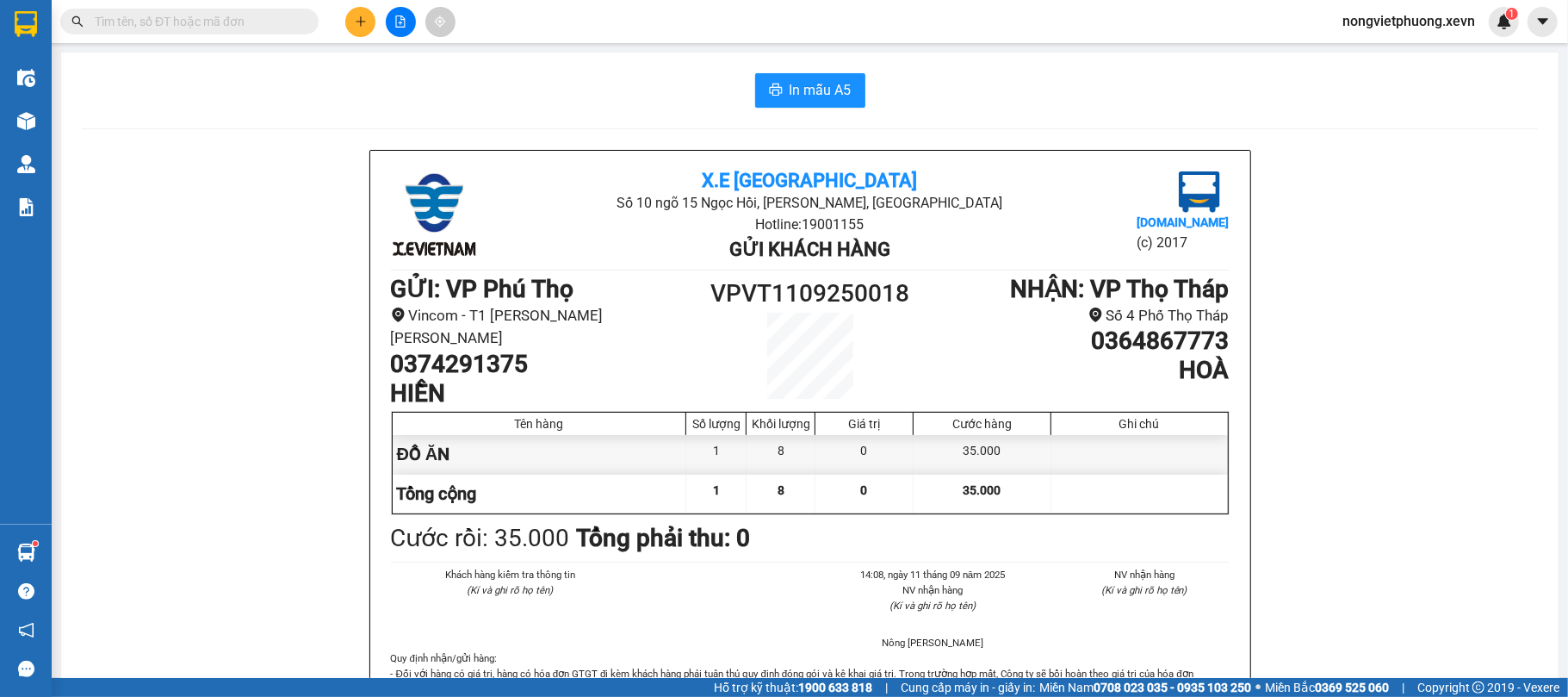
click at [246, 16] on input "text" at bounding box center [196, 21] width 203 height 19
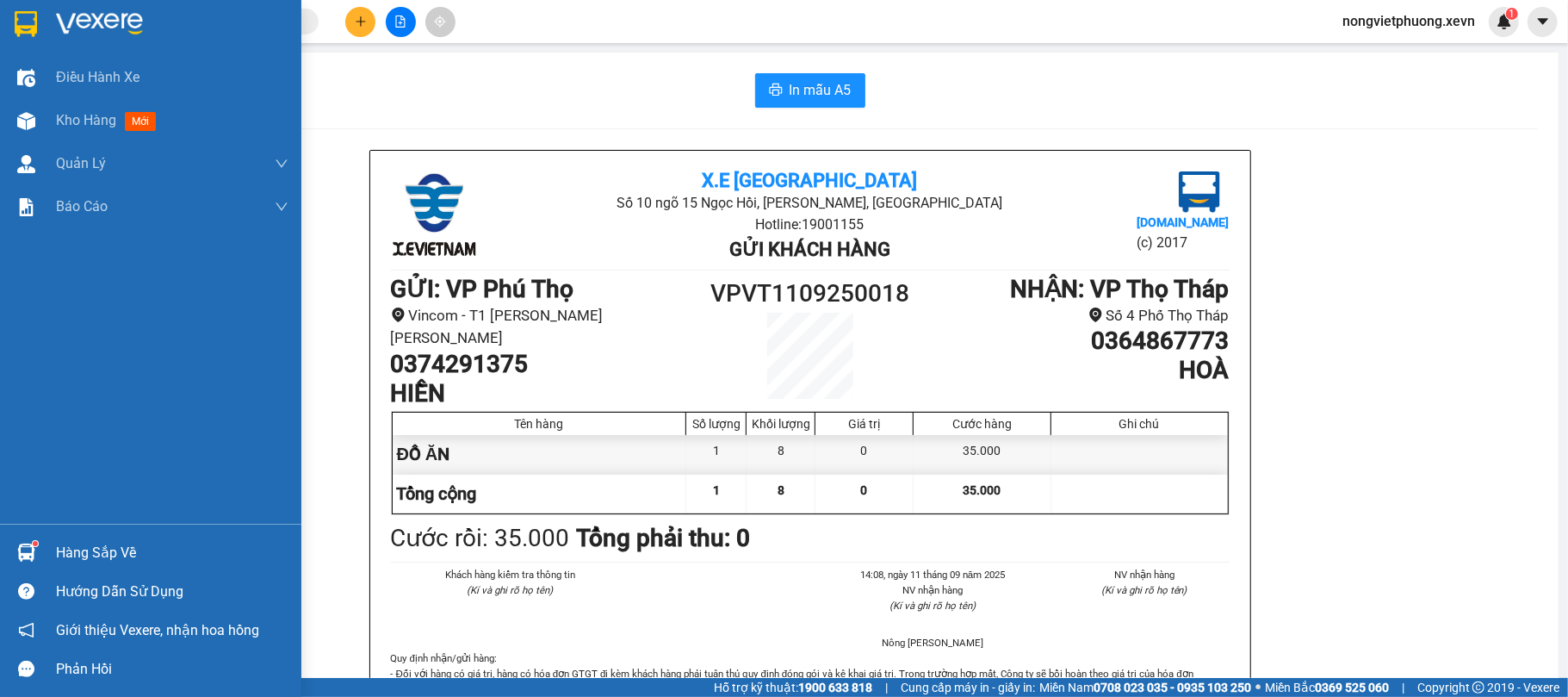
click at [17, 567] on div at bounding box center [26, 552] width 30 height 30
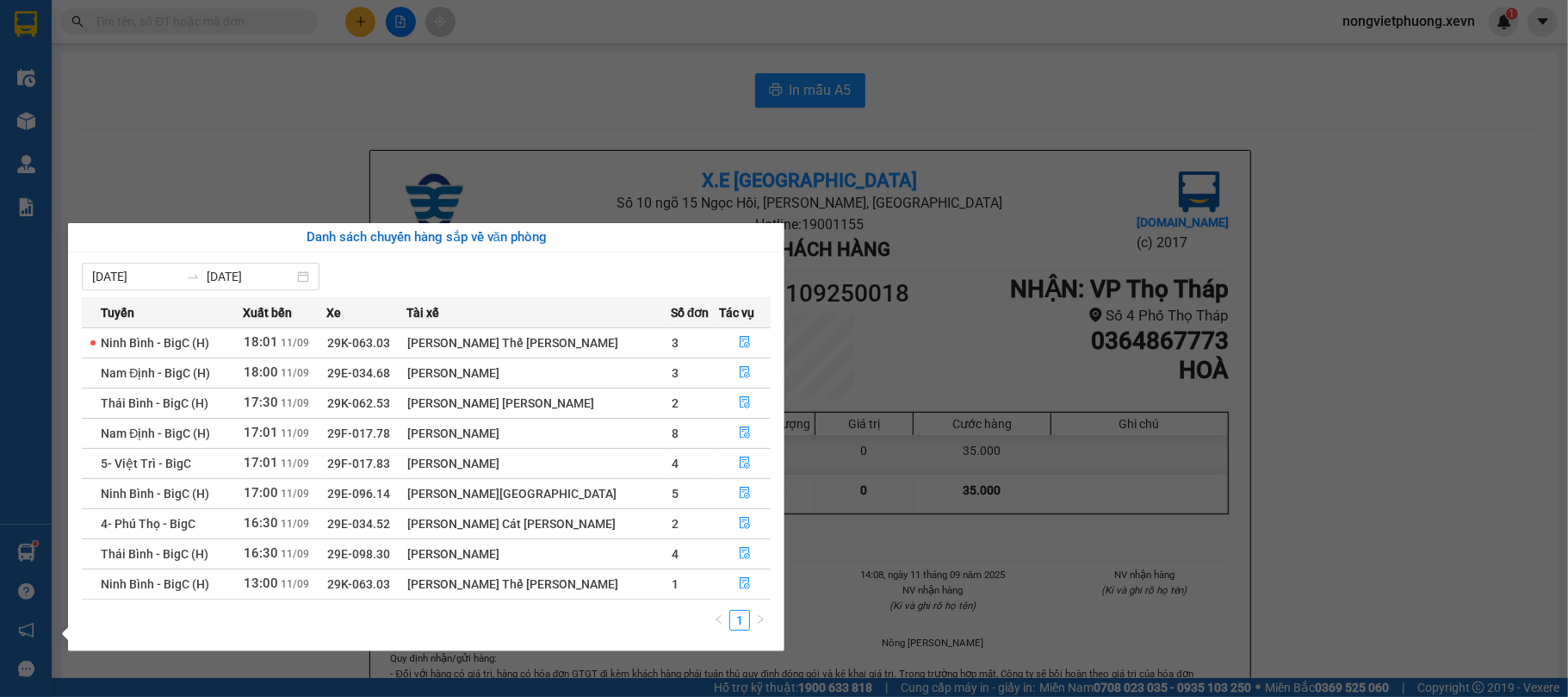
click at [0, 394] on div "Điều [PERSON_NAME] xe Kho hàng mới [PERSON_NAME] [PERSON_NAME] [PERSON_NAME] lý…" at bounding box center [26, 348] width 51 height 697
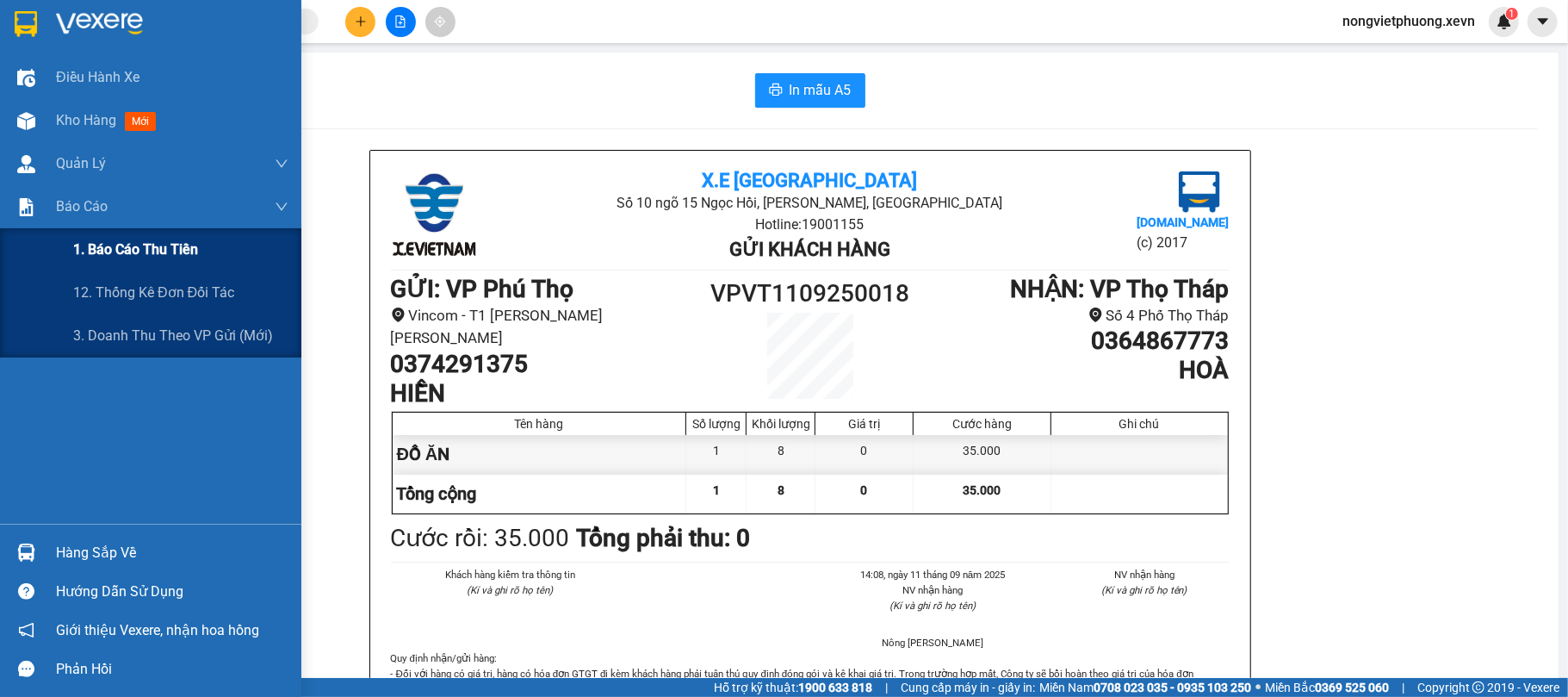
click at [55, 262] on div "1. Báo cáo thu tiền" at bounding box center [151, 250] width 301 height 43
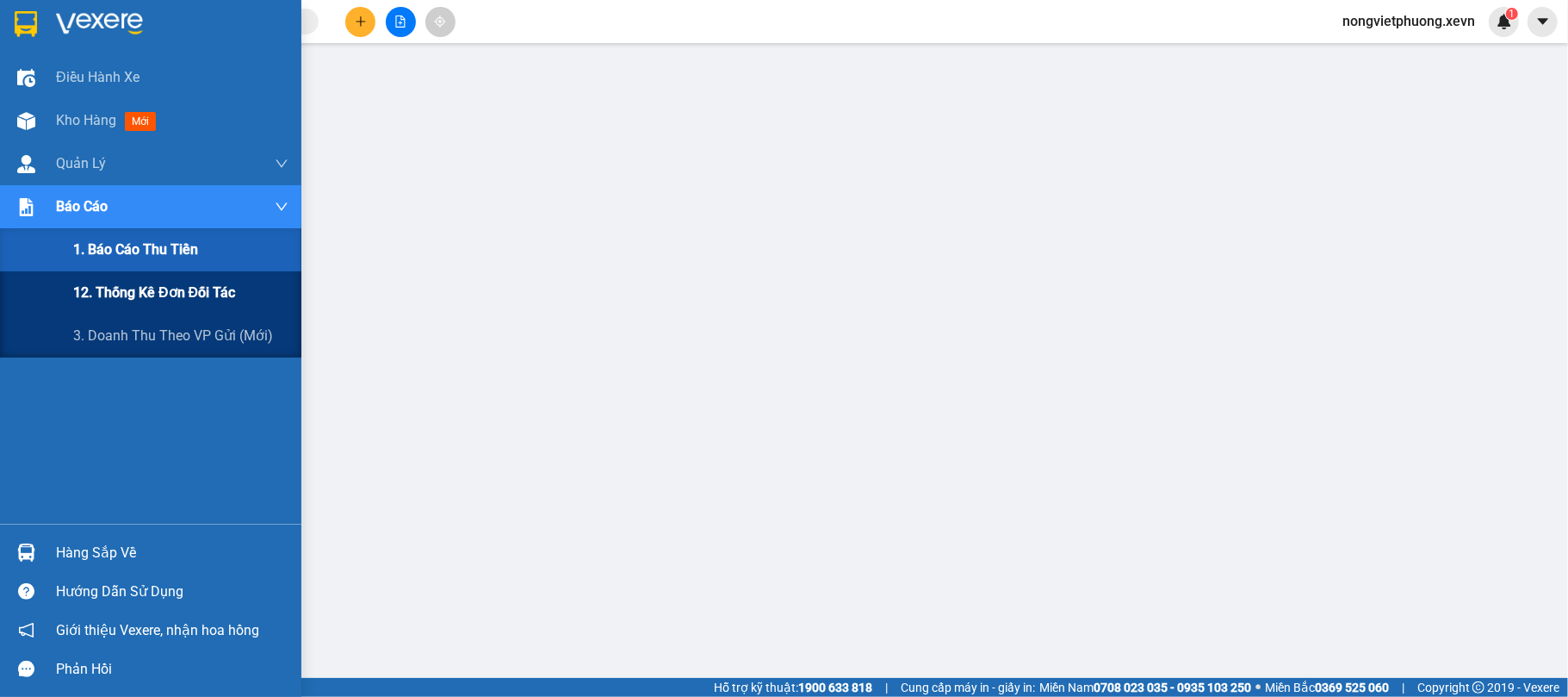
click at [70, 283] on div "12. Thống kê đơn đối tác" at bounding box center [151, 292] width 301 height 43
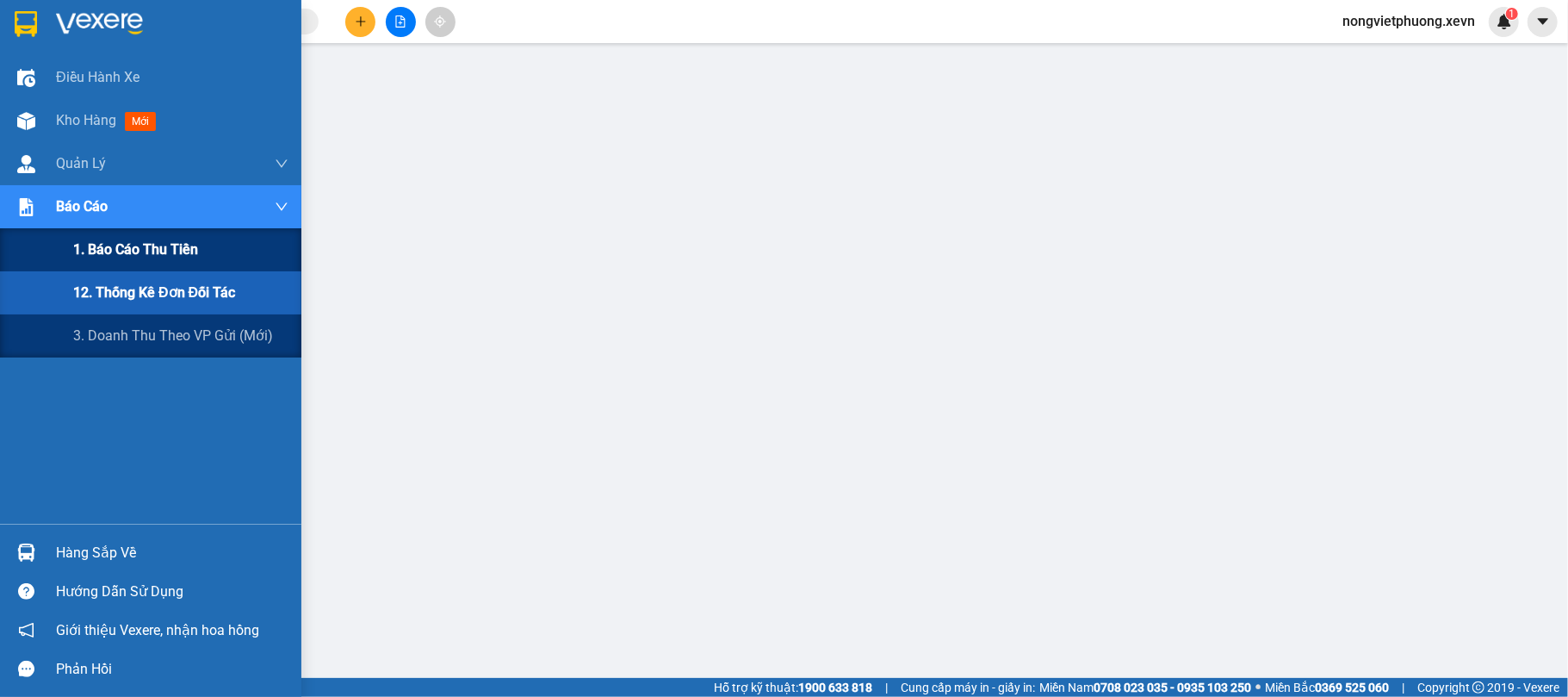
click at [98, 242] on span "1. Báo cáo thu tiền" at bounding box center [136, 249] width 125 height 21
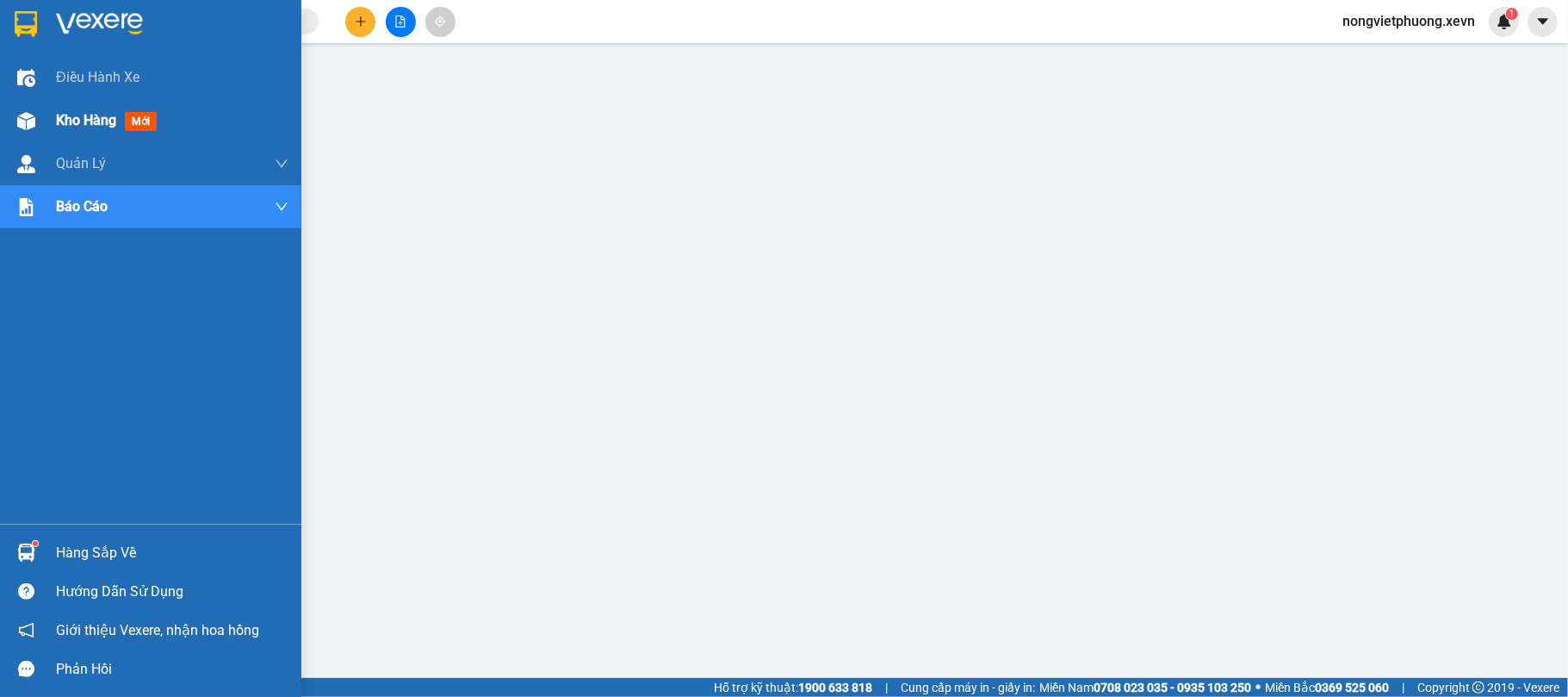
click at [61, 107] on div "Kho hàng mới" at bounding box center [172, 120] width 232 height 43
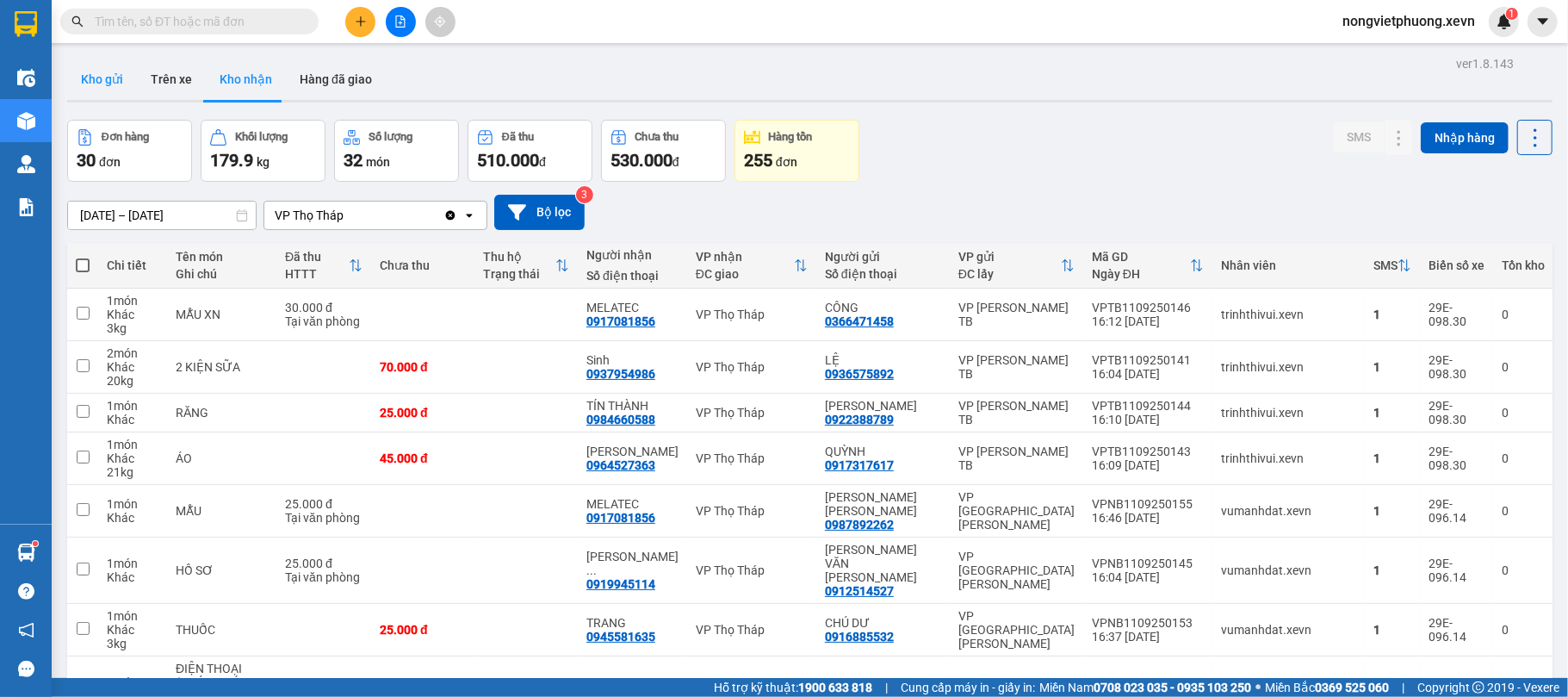
click at [129, 95] on button "Kho gửi" at bounding box center [102, 79] width 70 height 41
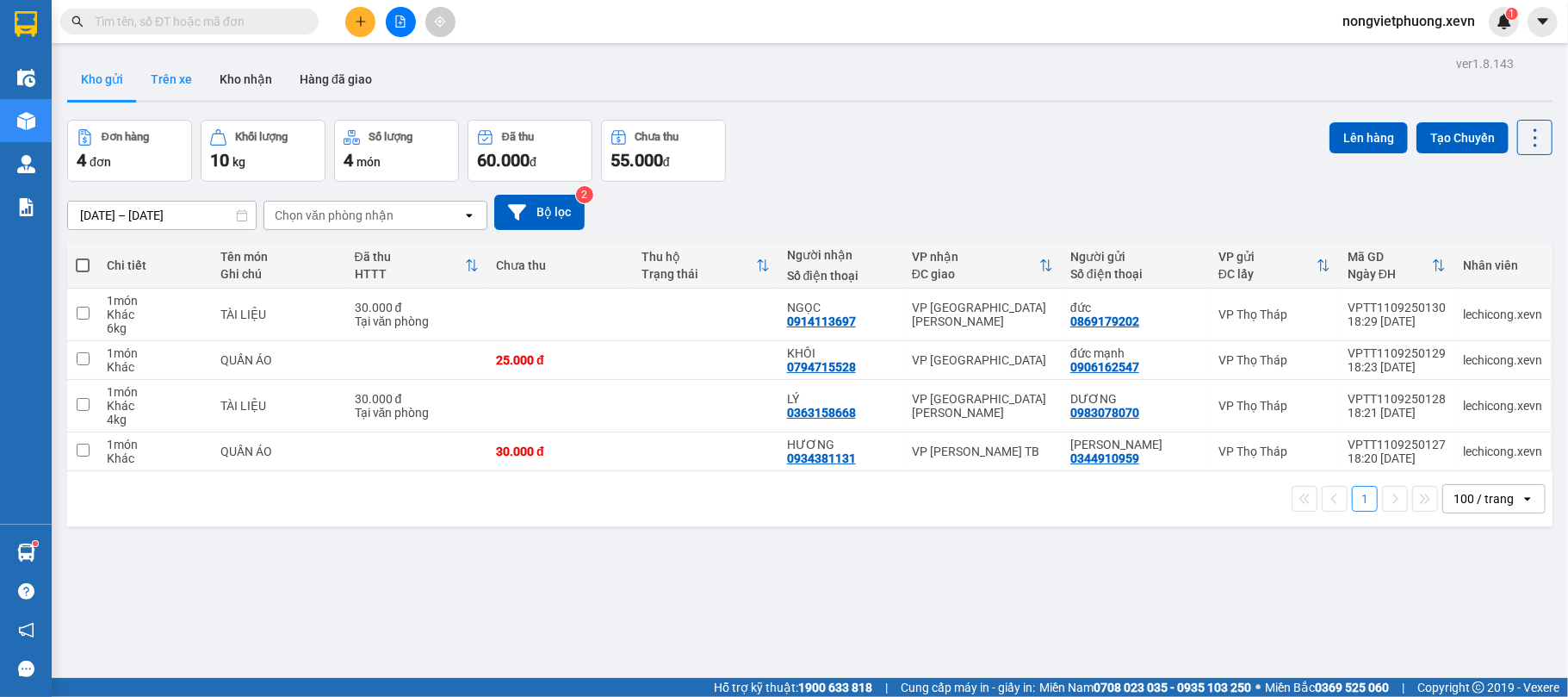
click at [165, 76] on button "Trên xe" at bounding box center [171, 79] width 69 height 41
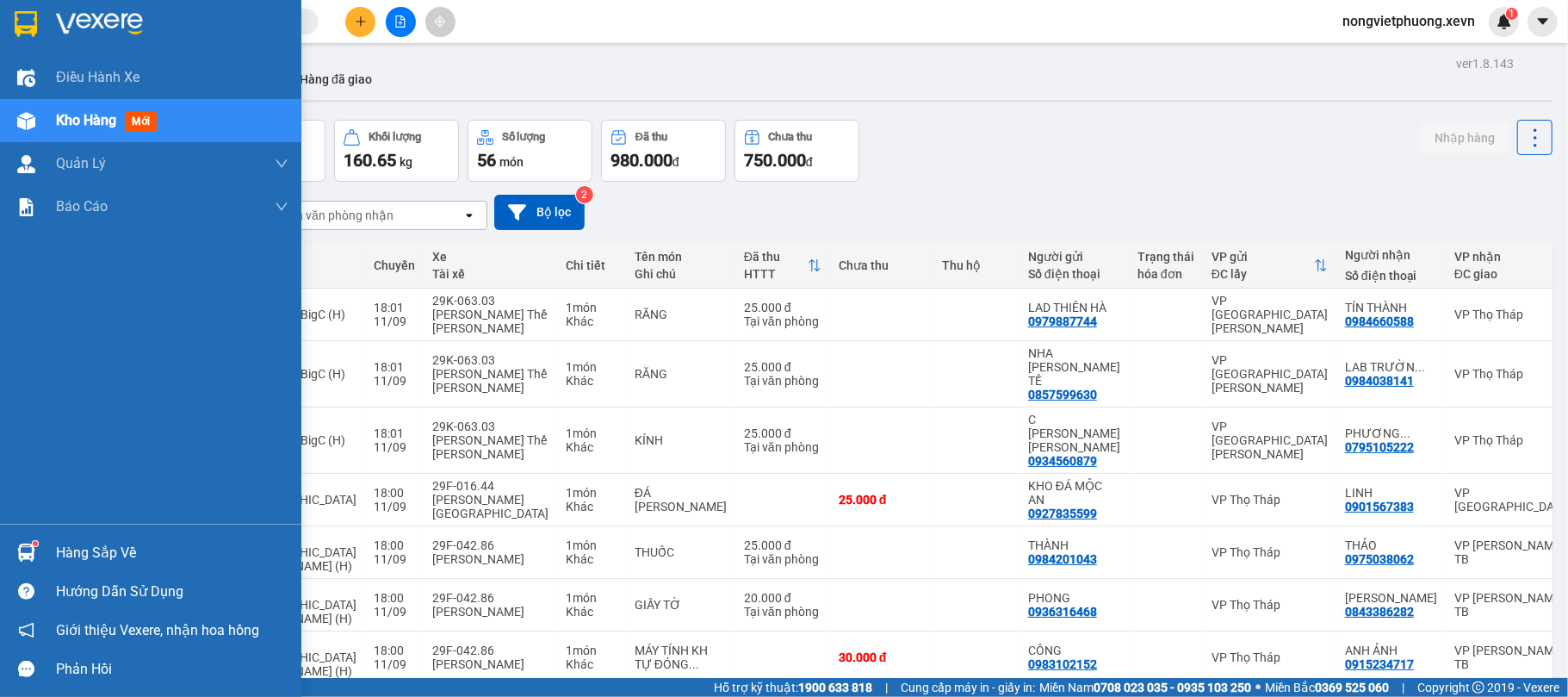
click at [26, 544] on img at bounding box center [27, 553] width 18 height 18
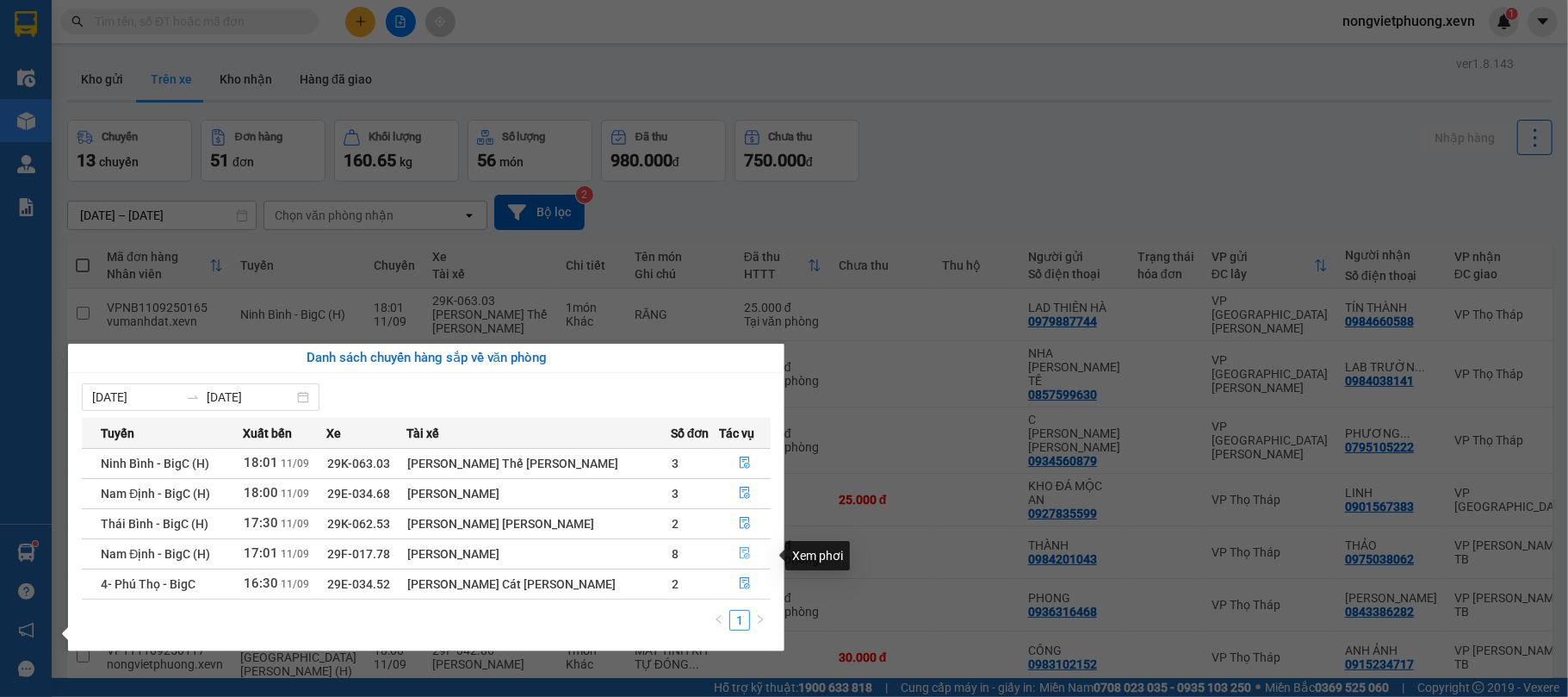
click at [728, 553] on button "button" at bounding box center [745, 554] width 50 height 28
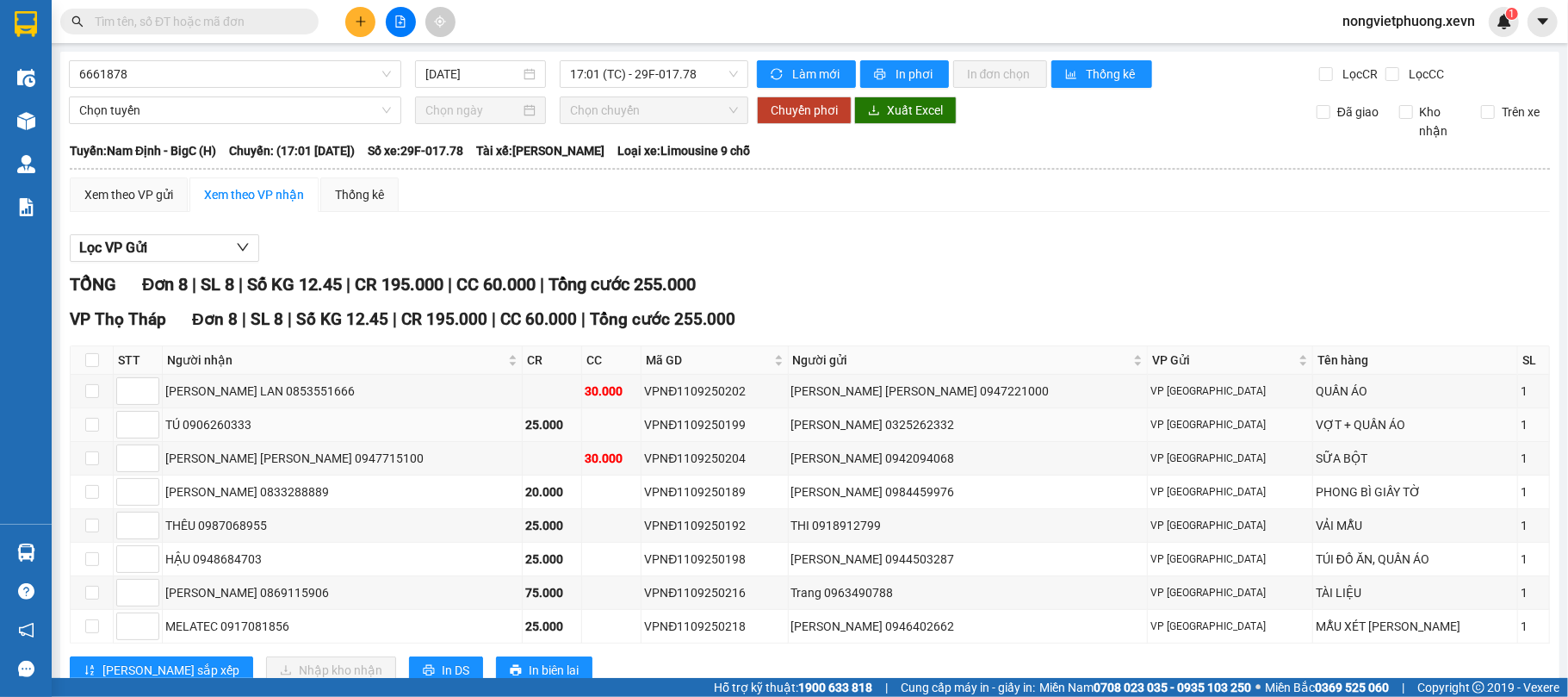
scroll to position [62, 0]
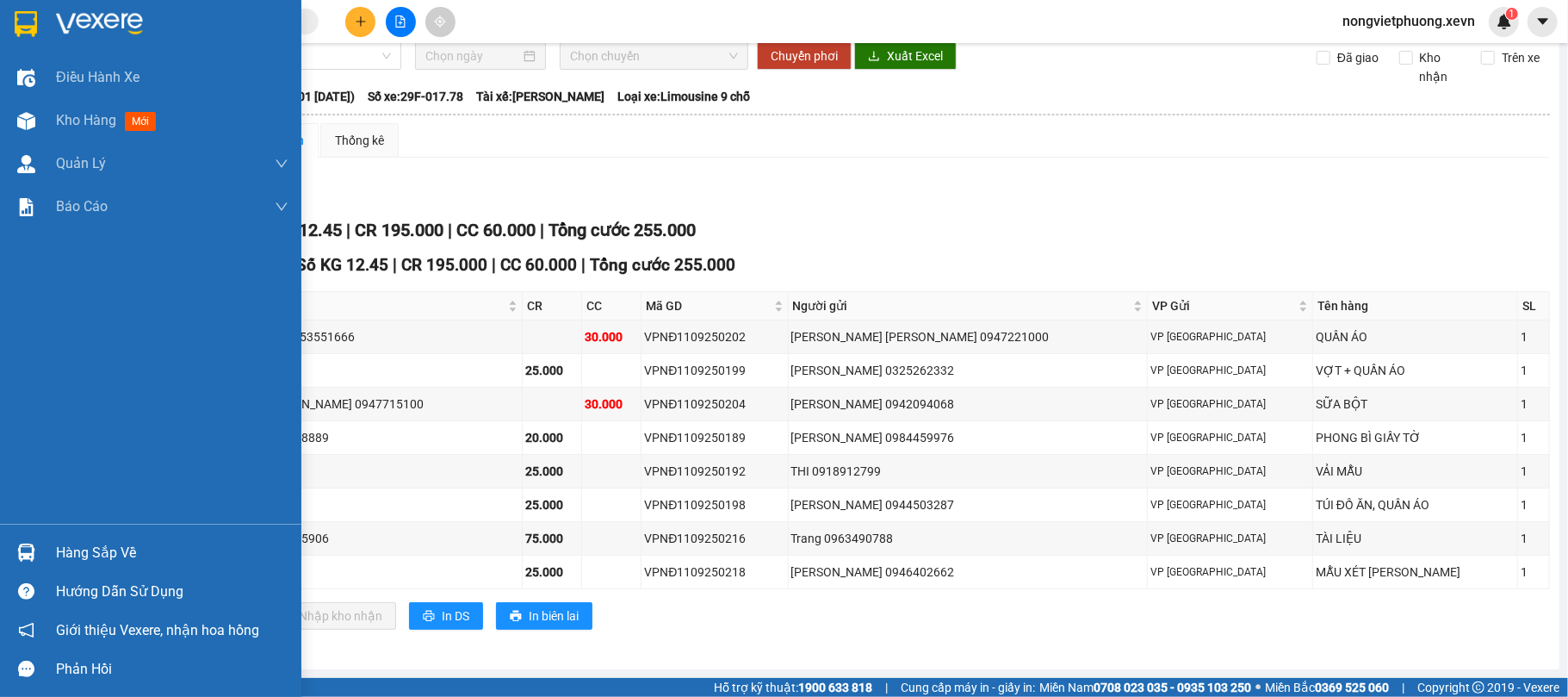
click at [26, 556] on img at bounding box center [27, 553] width 18 height 18
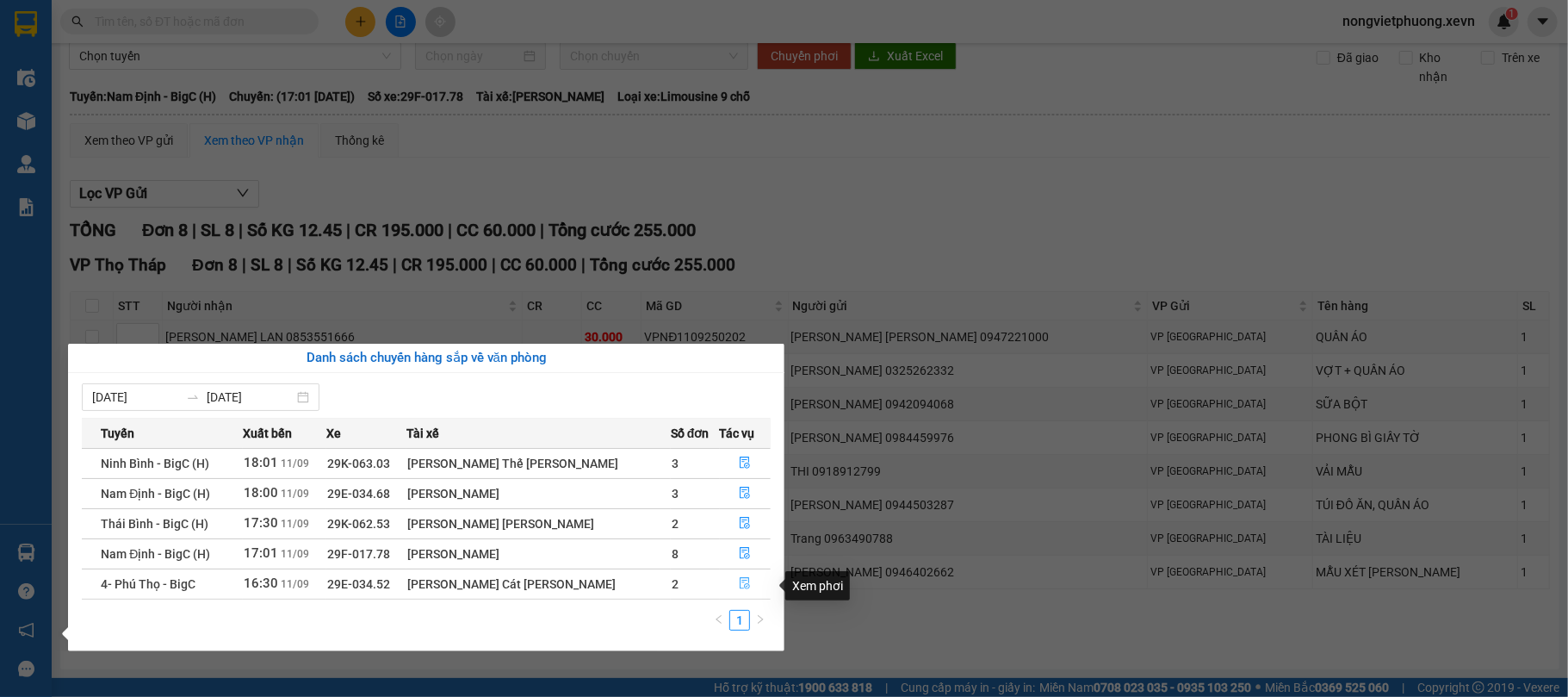
click at [721, 583] on button "button" at bounding box center [745, 584] width 50 height 28
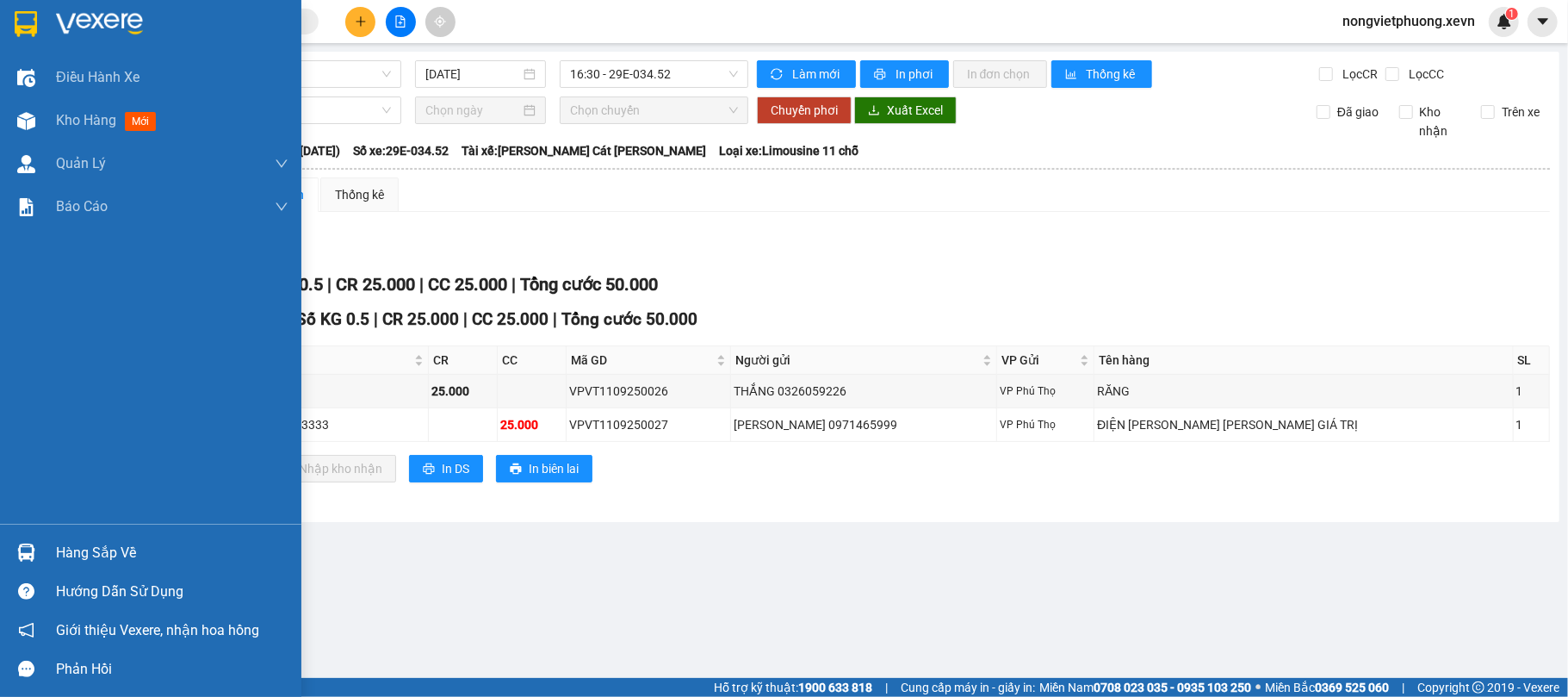
click at [38, 538] on div at bounding box center [26, 552] width 30 height 30
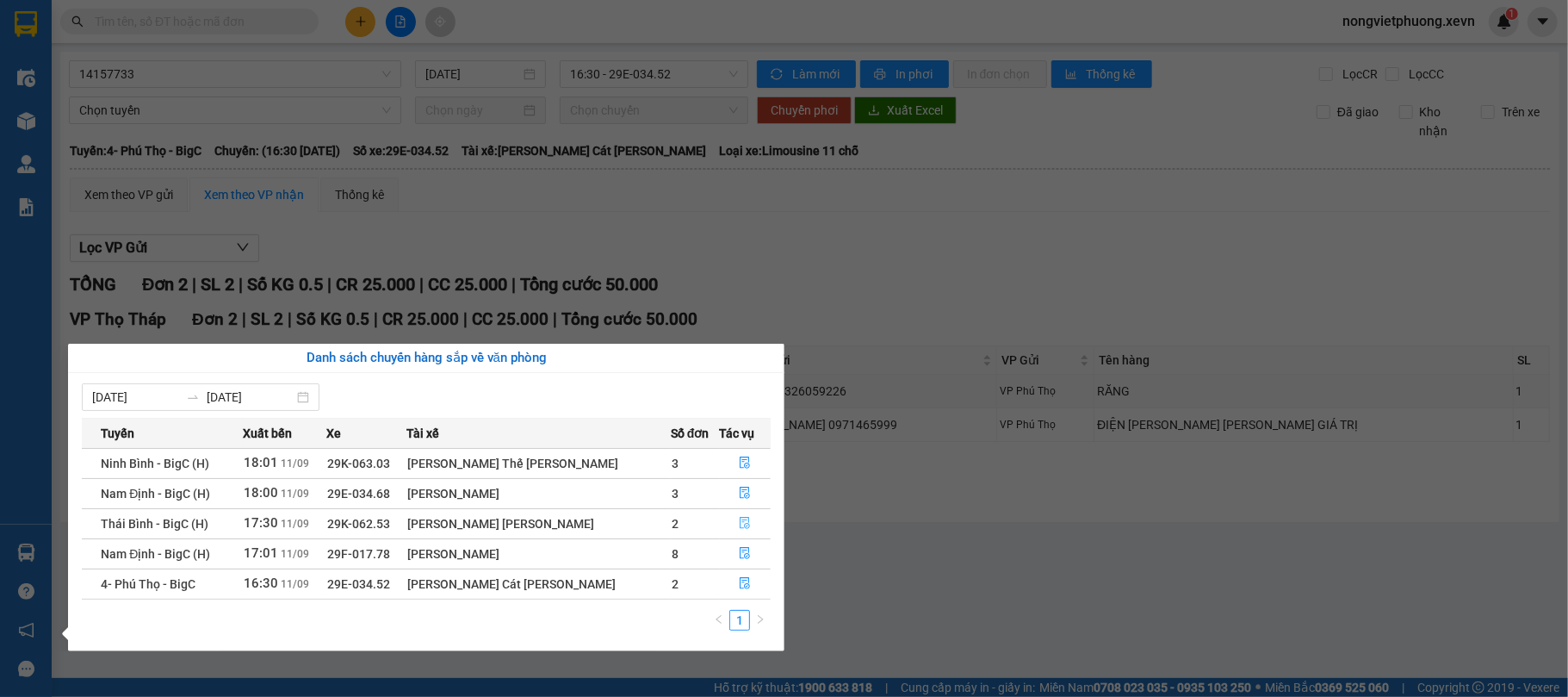
click at [739, 518] on icon "file-done" at bounding box center [745, 523] width 12 height 12
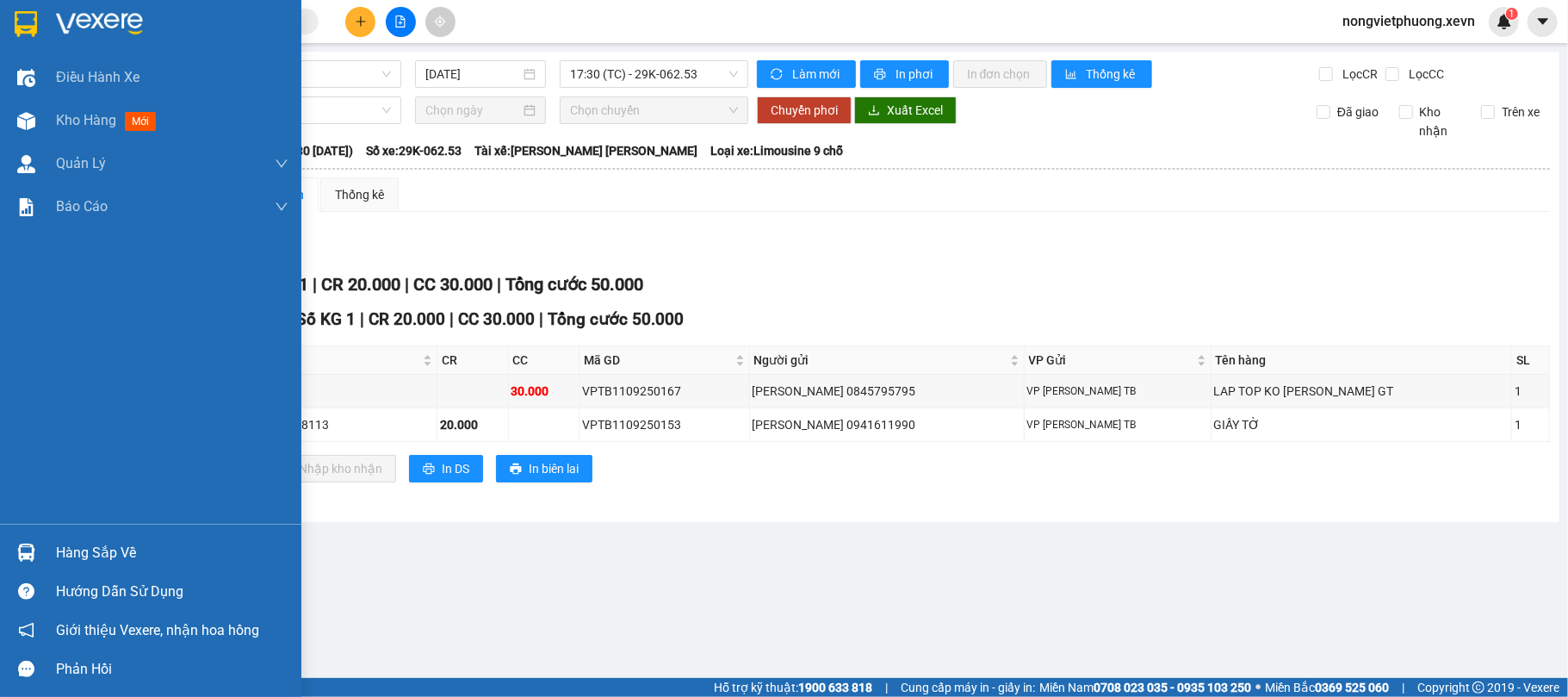
click at [62, 542] on div "Hàng sắp về" at bounding box center [172, 553] width 232 height 26
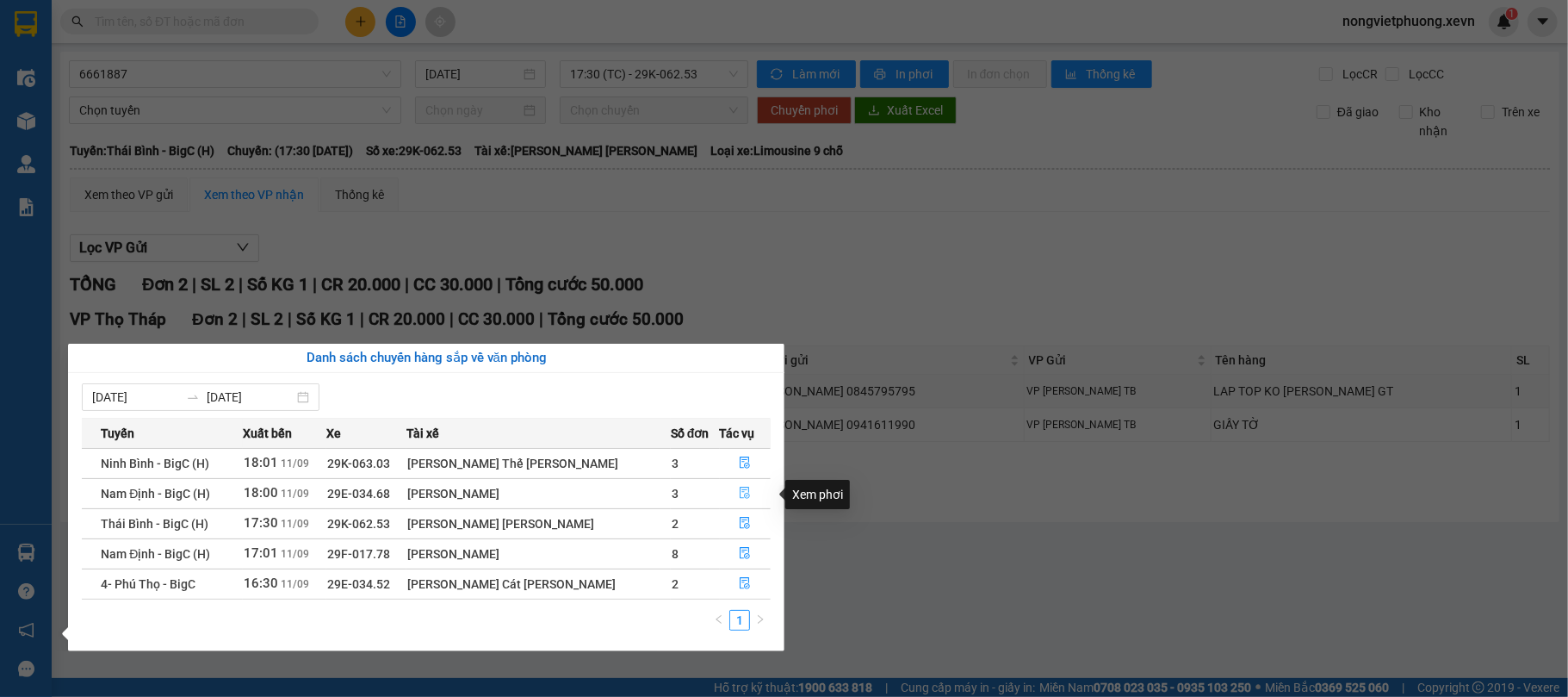
click at [745, 491] on button "button" at bounding box center [745, 493] width 50 height 28
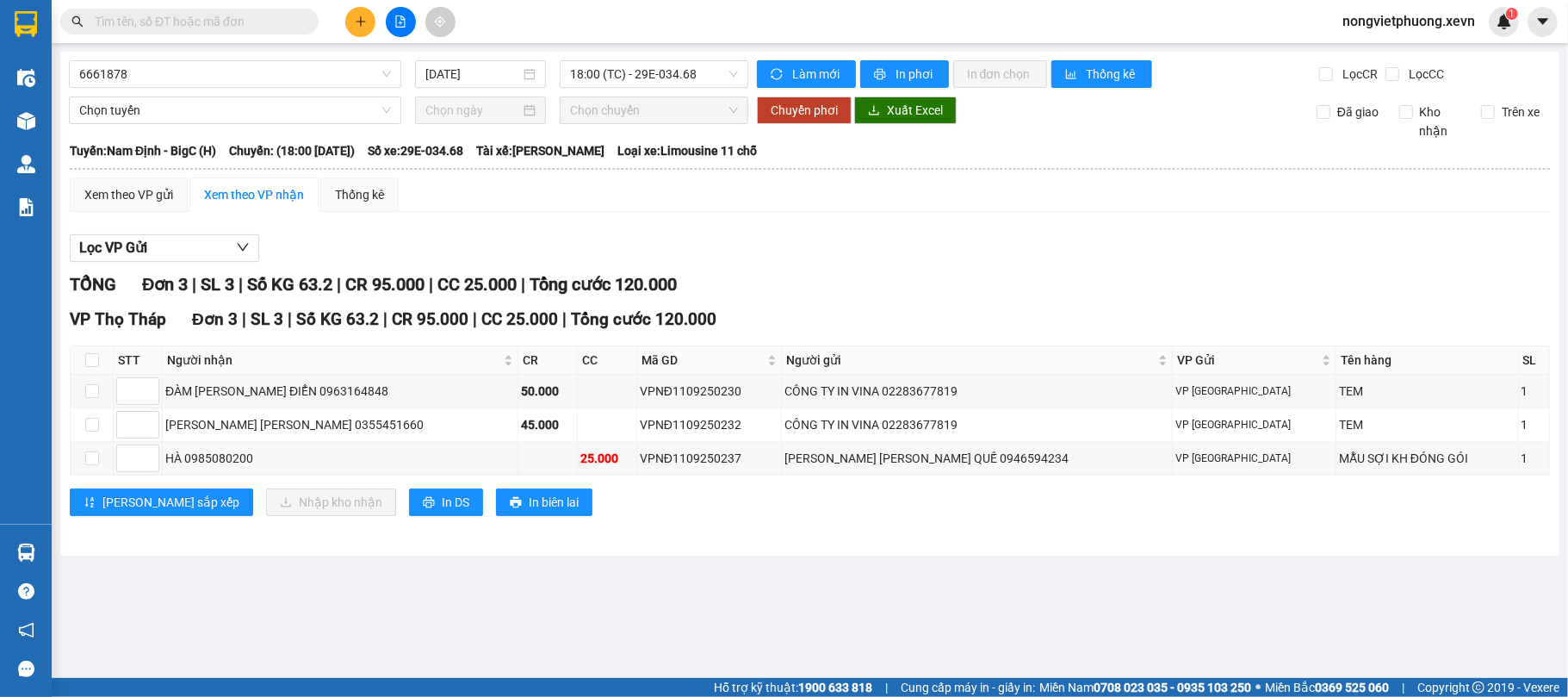
click at [239, 21] on input "text" at bounding box center [196, 21] width 203 height 19
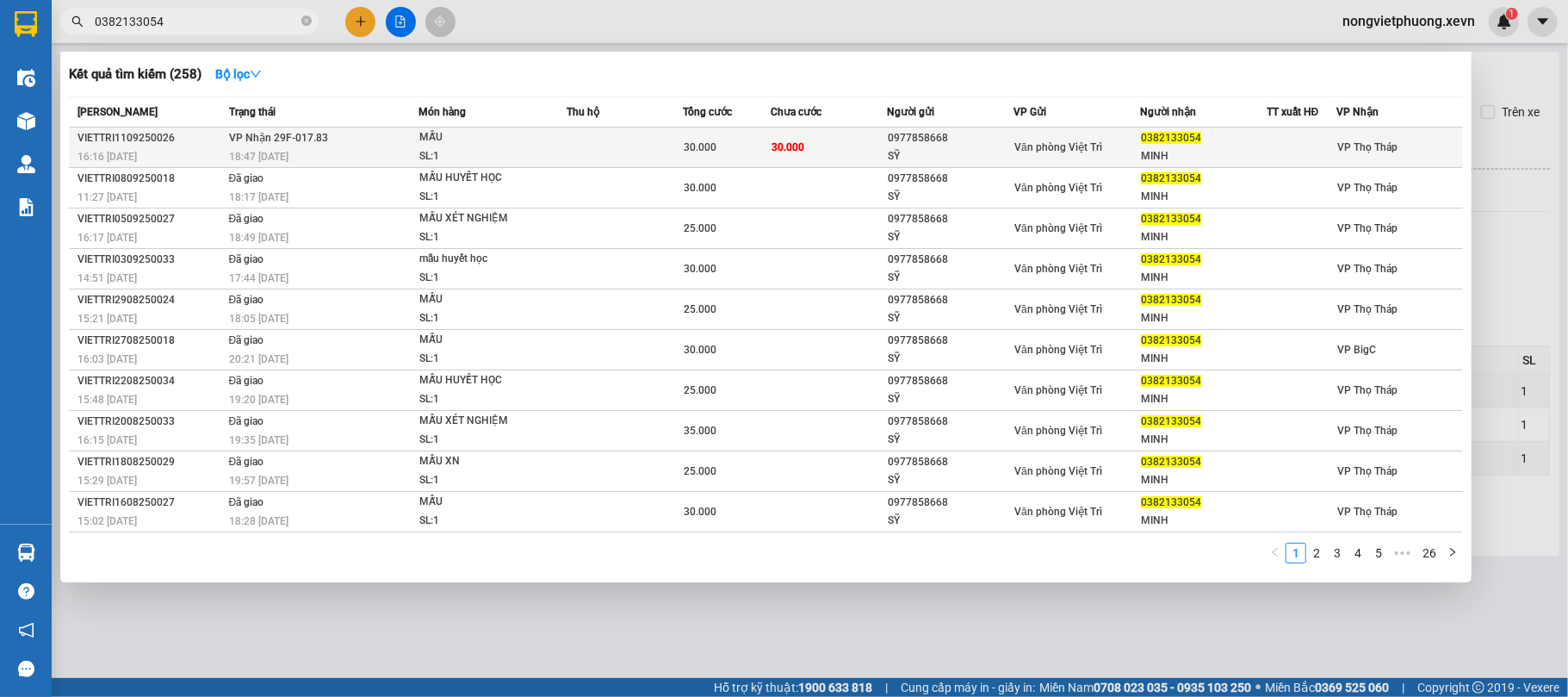
type input "0382133054"
click at [427, 149] on div "SL: 1" at bounding box center [484, 156] width 129 height 19
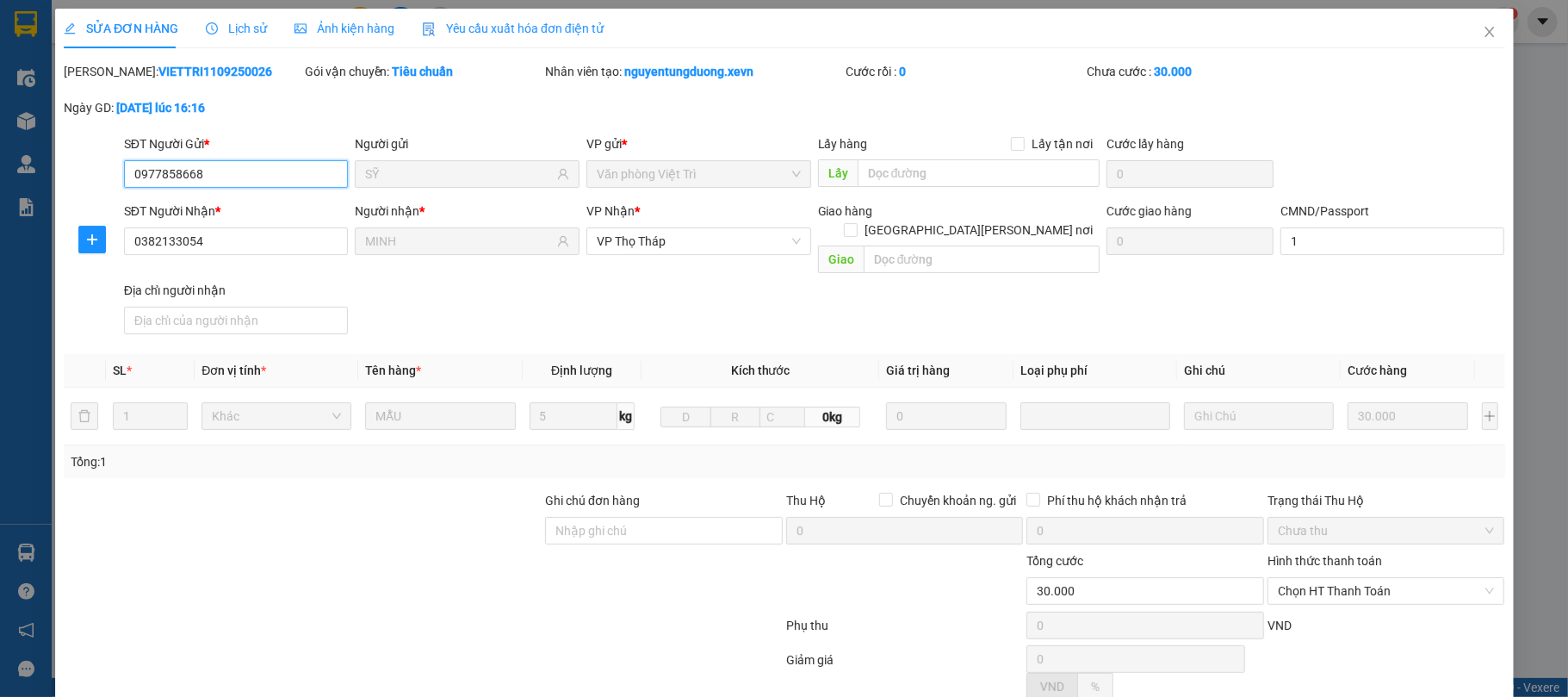
type input "0977858668"
type input "SỸ"
type input "0382133054"
type input "MINH"
type input "1"
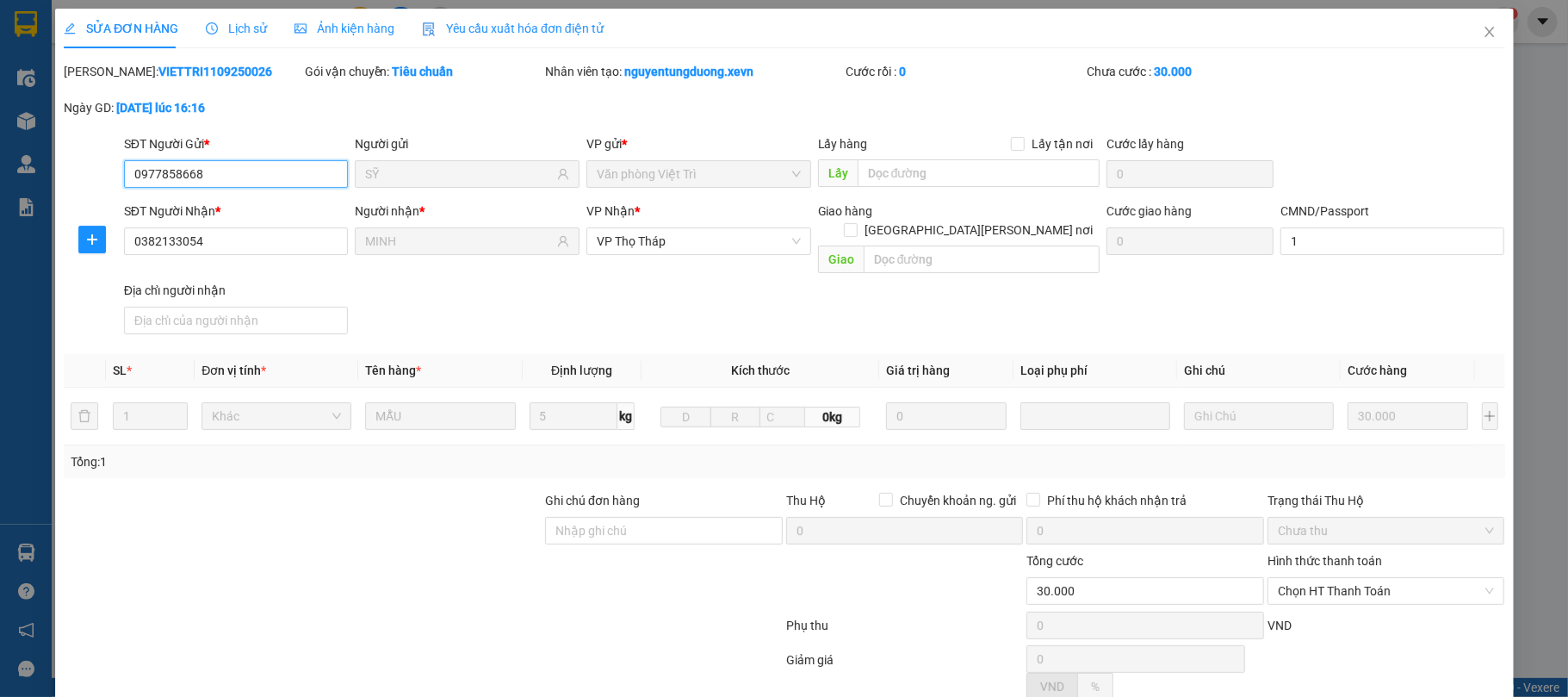
type input "30.000"
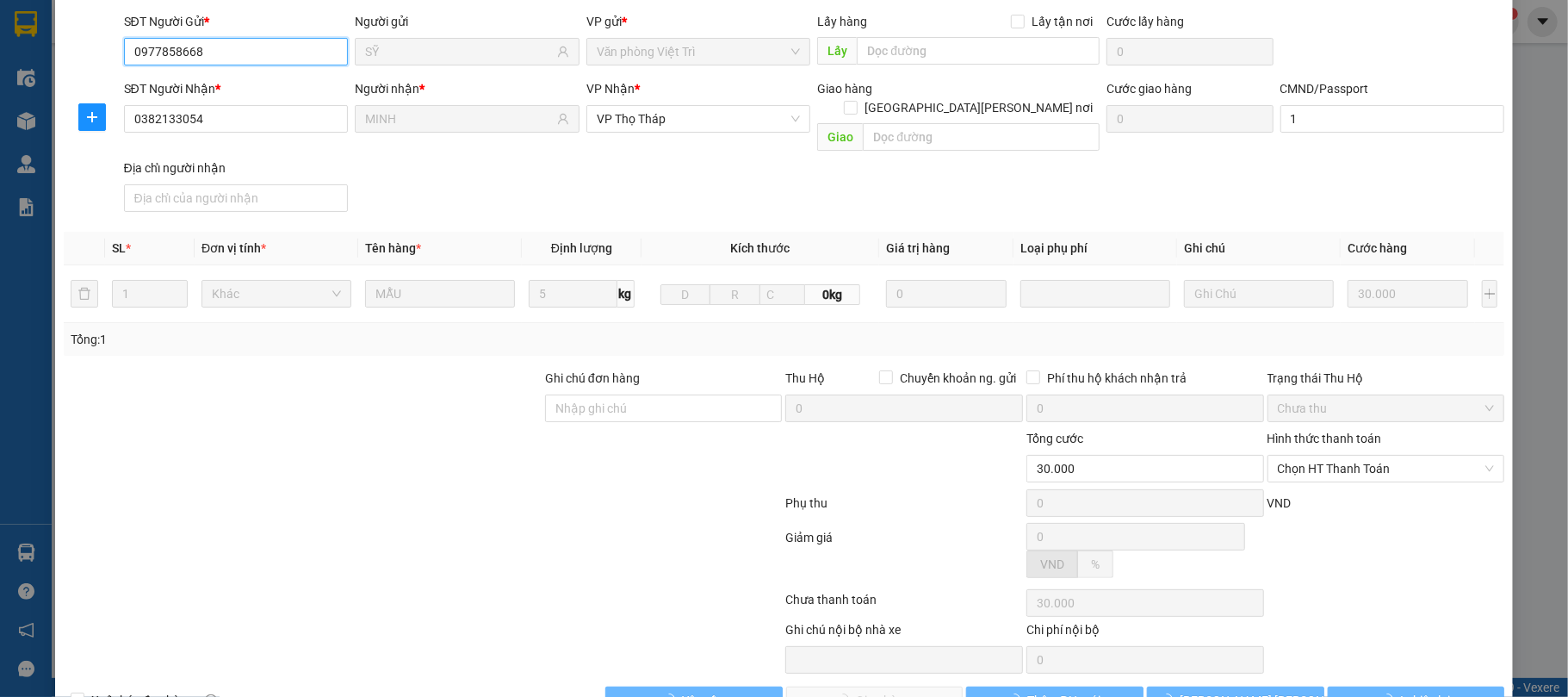
scroll to position [159, 0]
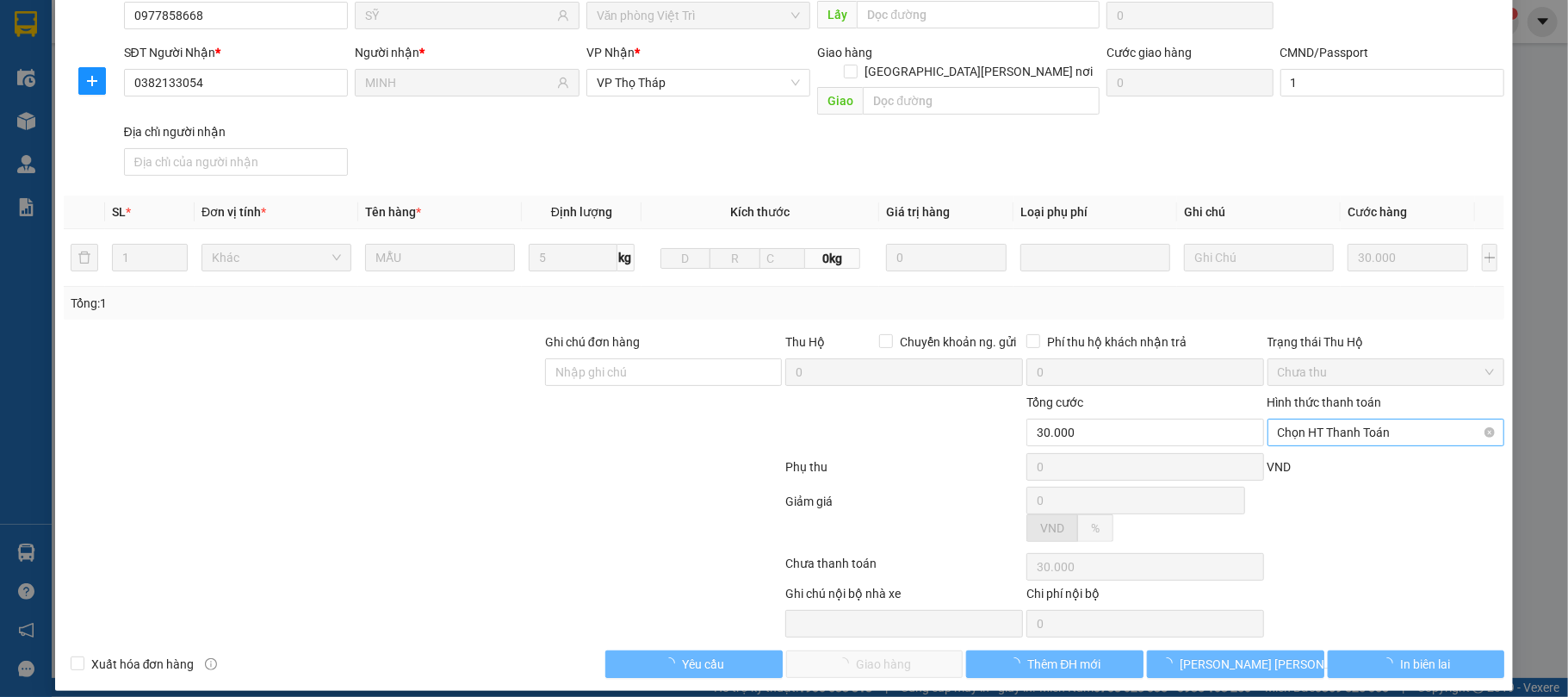
click at [1350, 409] on label "Hình thức thanh toán" at bounding box center [1324, 401] width 115 height 14
click at [1350, 420] on input "Hình thức thanh toán" at bounding box center [1380, 433] width 205 height 26
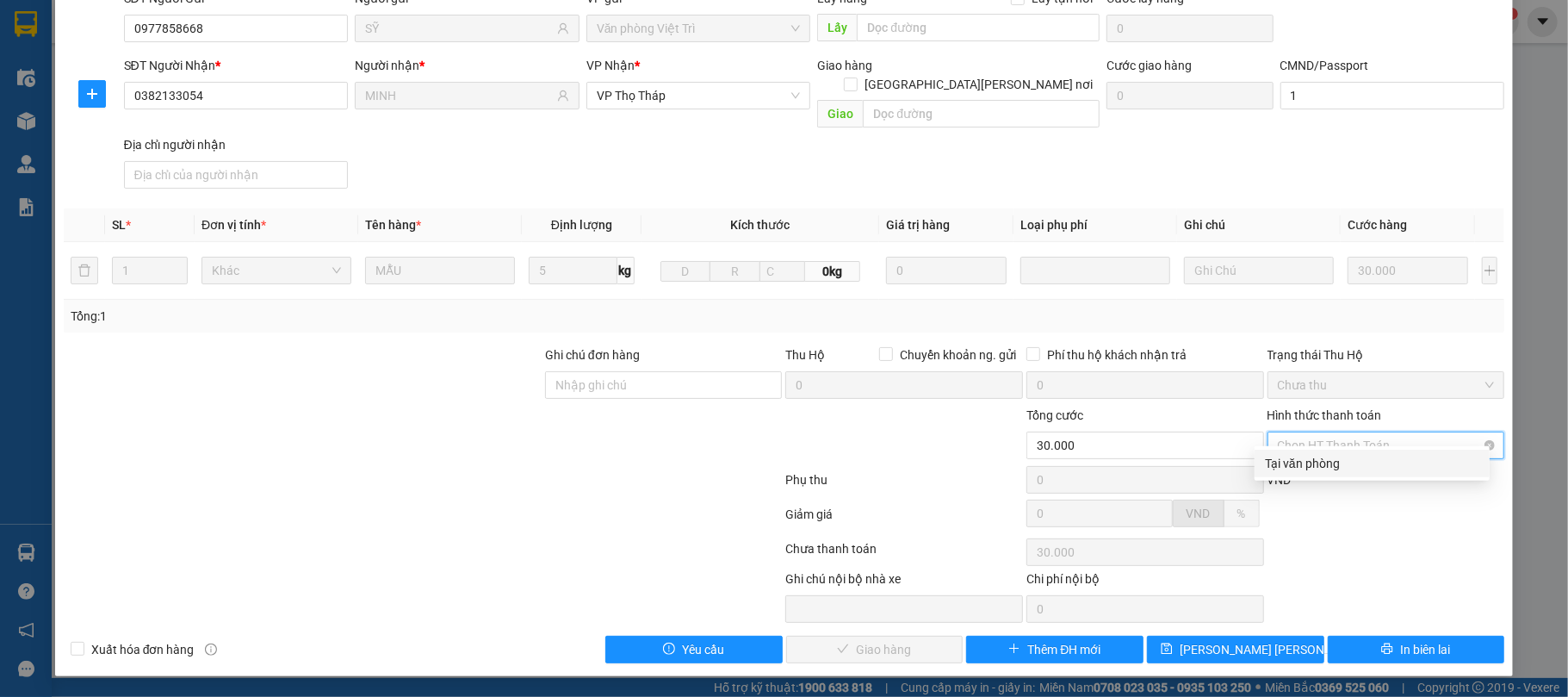
scroll to position [131, 0]
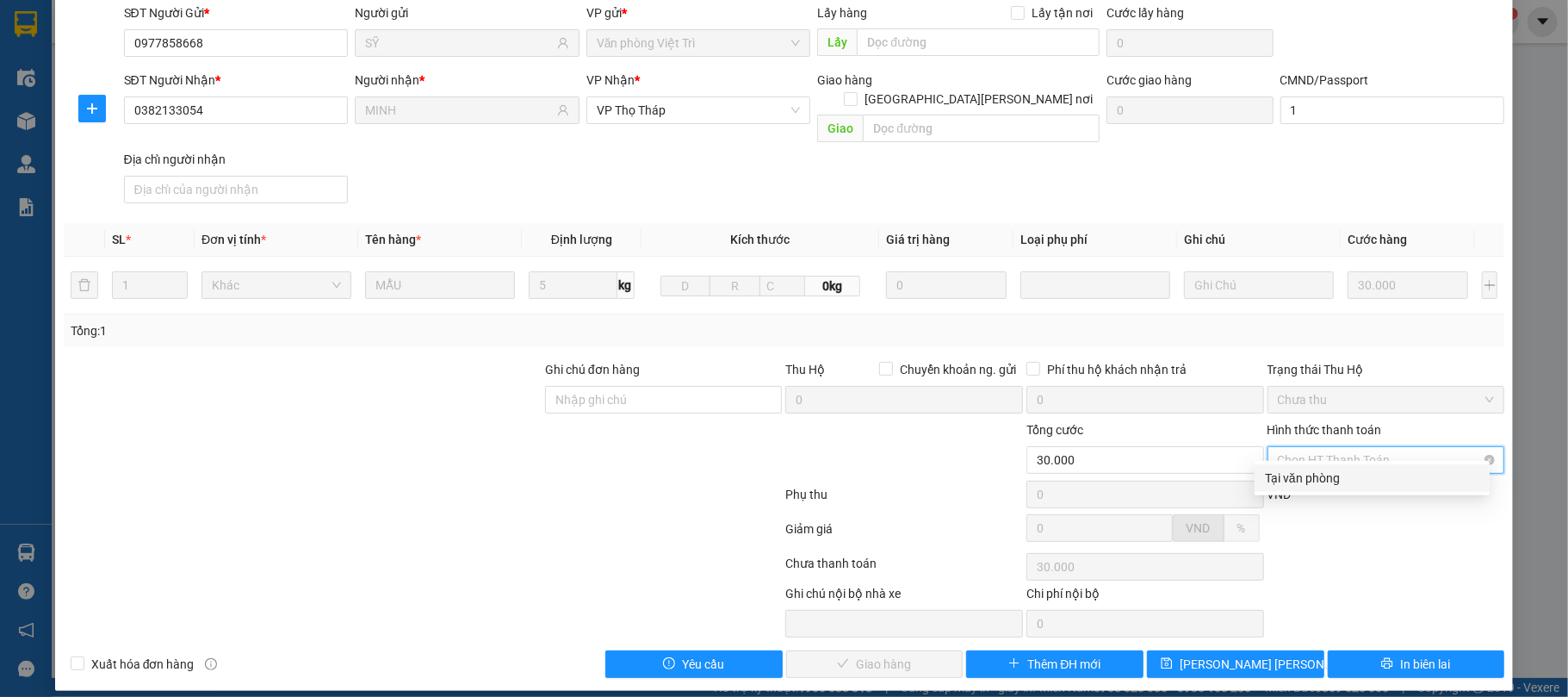
click at [1343, 447] on span "Chọn HT Thanh Toán" at bounding box center [1386, 460] width 217 height 26
click at [1327, 476] on div "Tại văn phòng" at bounding box center [1372, 478] width 214 height 19
type input "0"
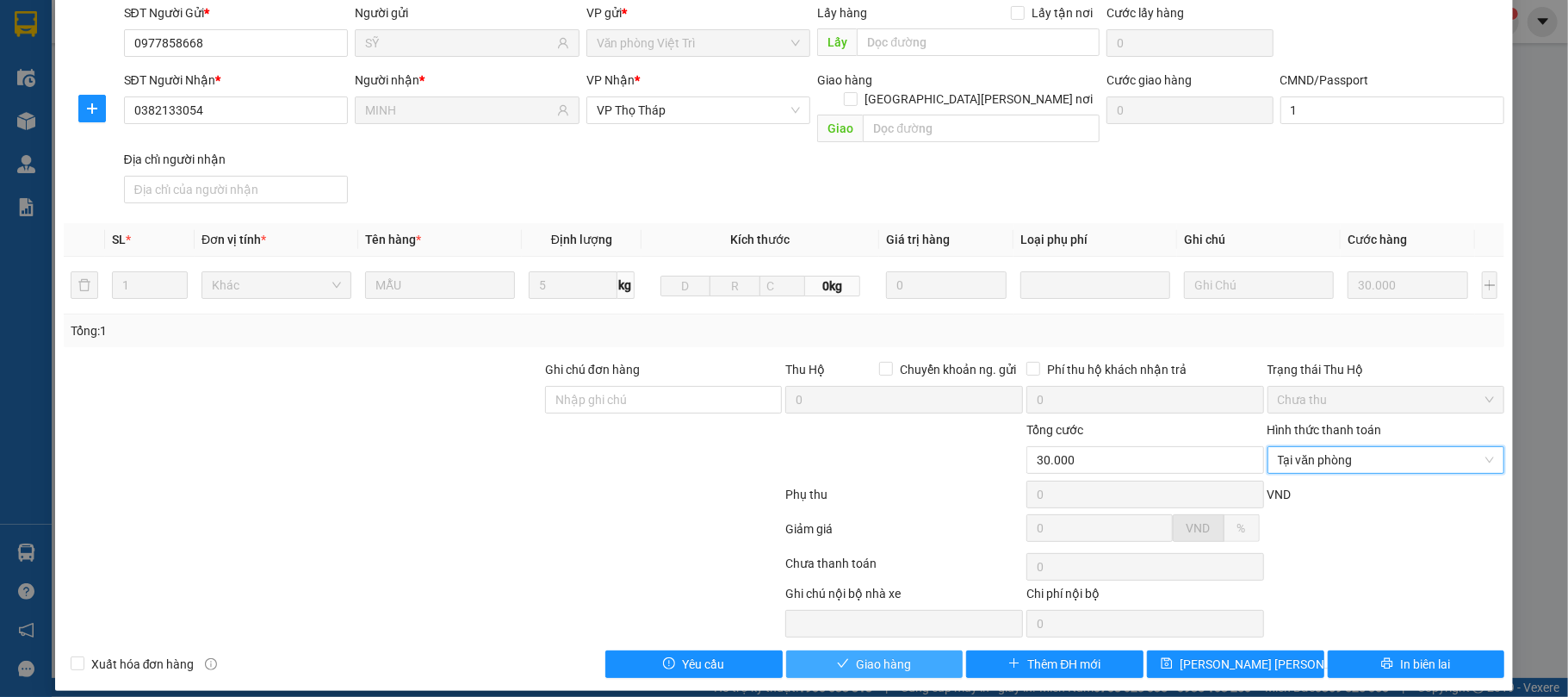
click at [904, 662] on button "Giao hàng" at bounding box center [874, 664] width 177 height 28
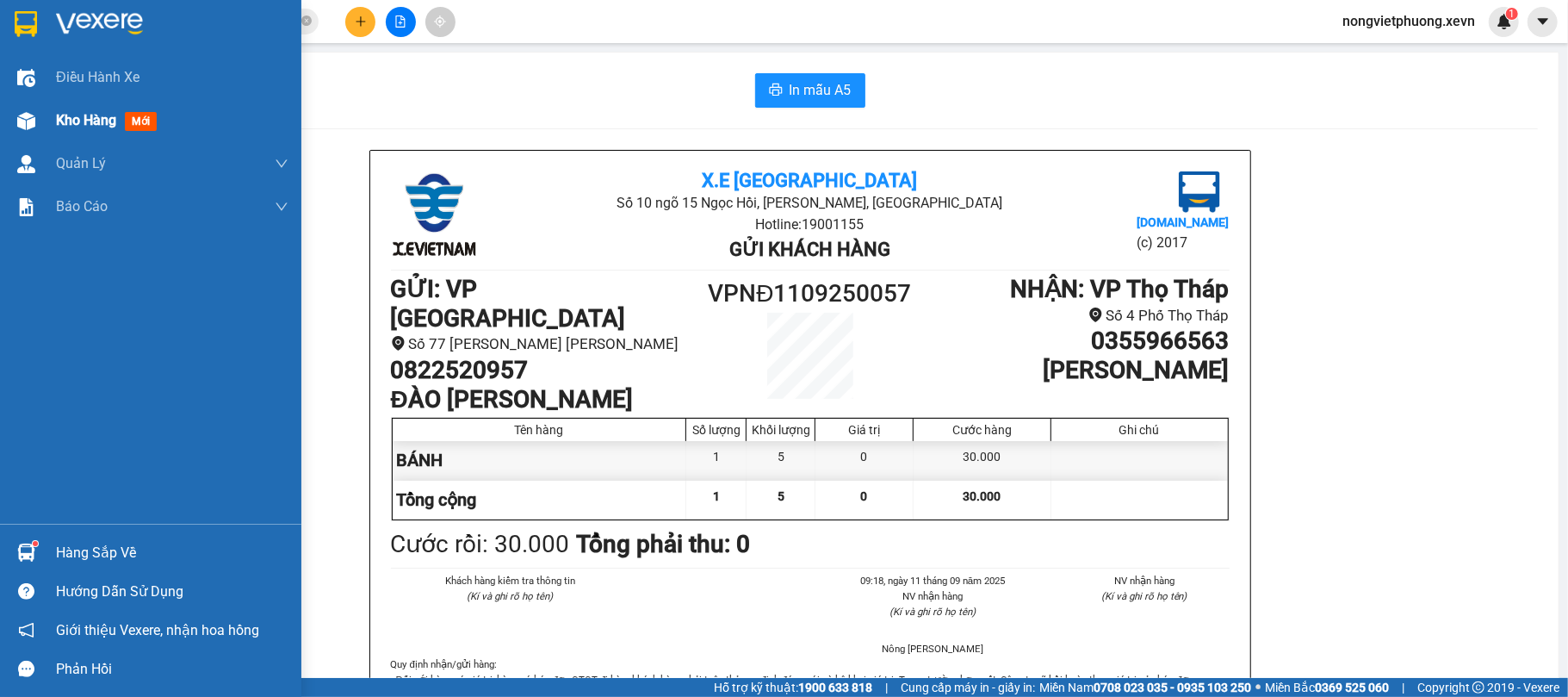
click at [0, 128] on div "Kho hàng mới" at bounding box center [151, 120] width 301 height 43
